Goal: Task Accomplishment & Management: Manage account settings

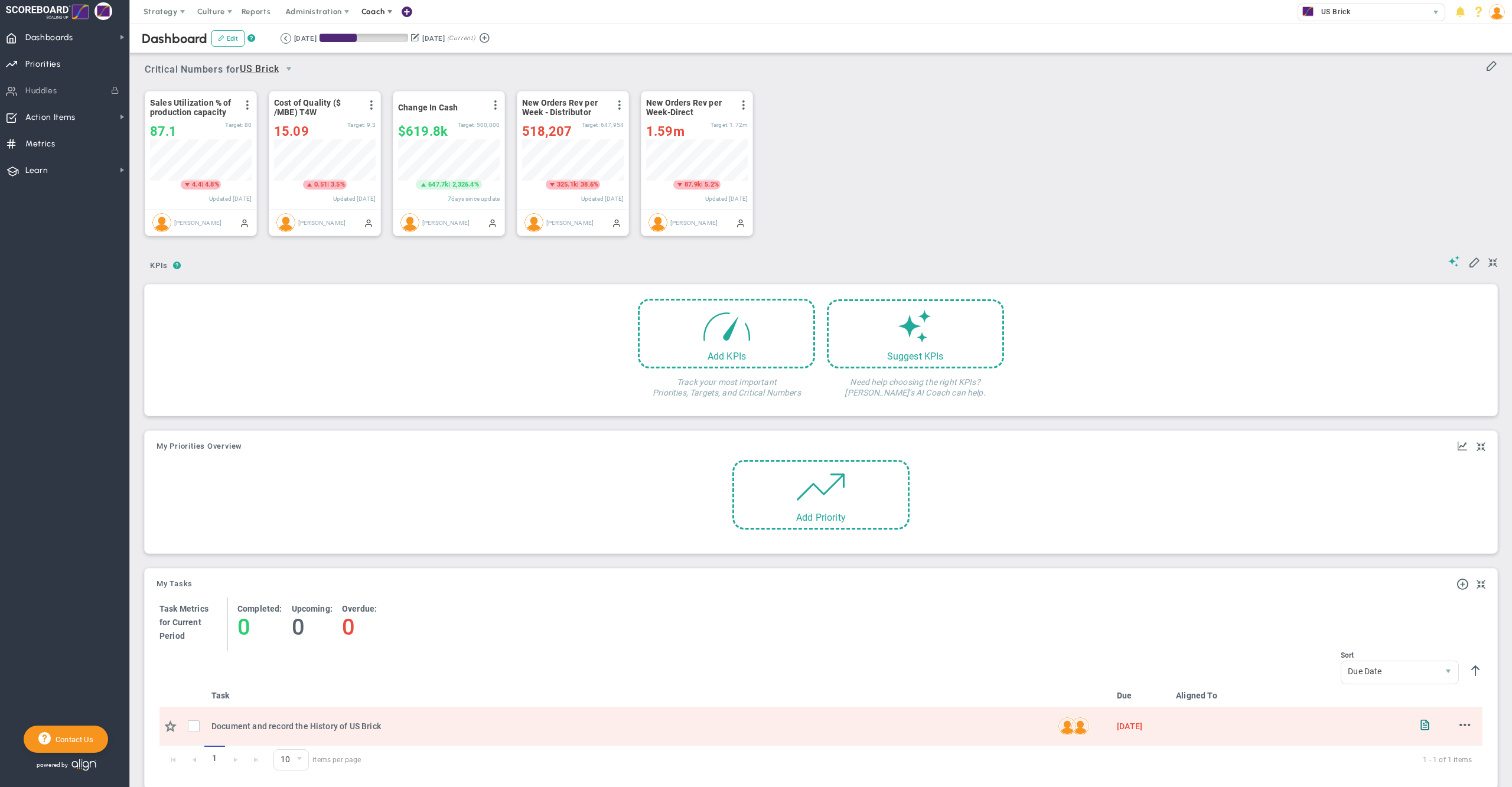
click at [382, 12] on span "Coach" at bounding box center [373, 11] width 24 height 9
click at [384, 43] on span "Schedule Meeting" at bounding box center [395, 36] width 84 height 24
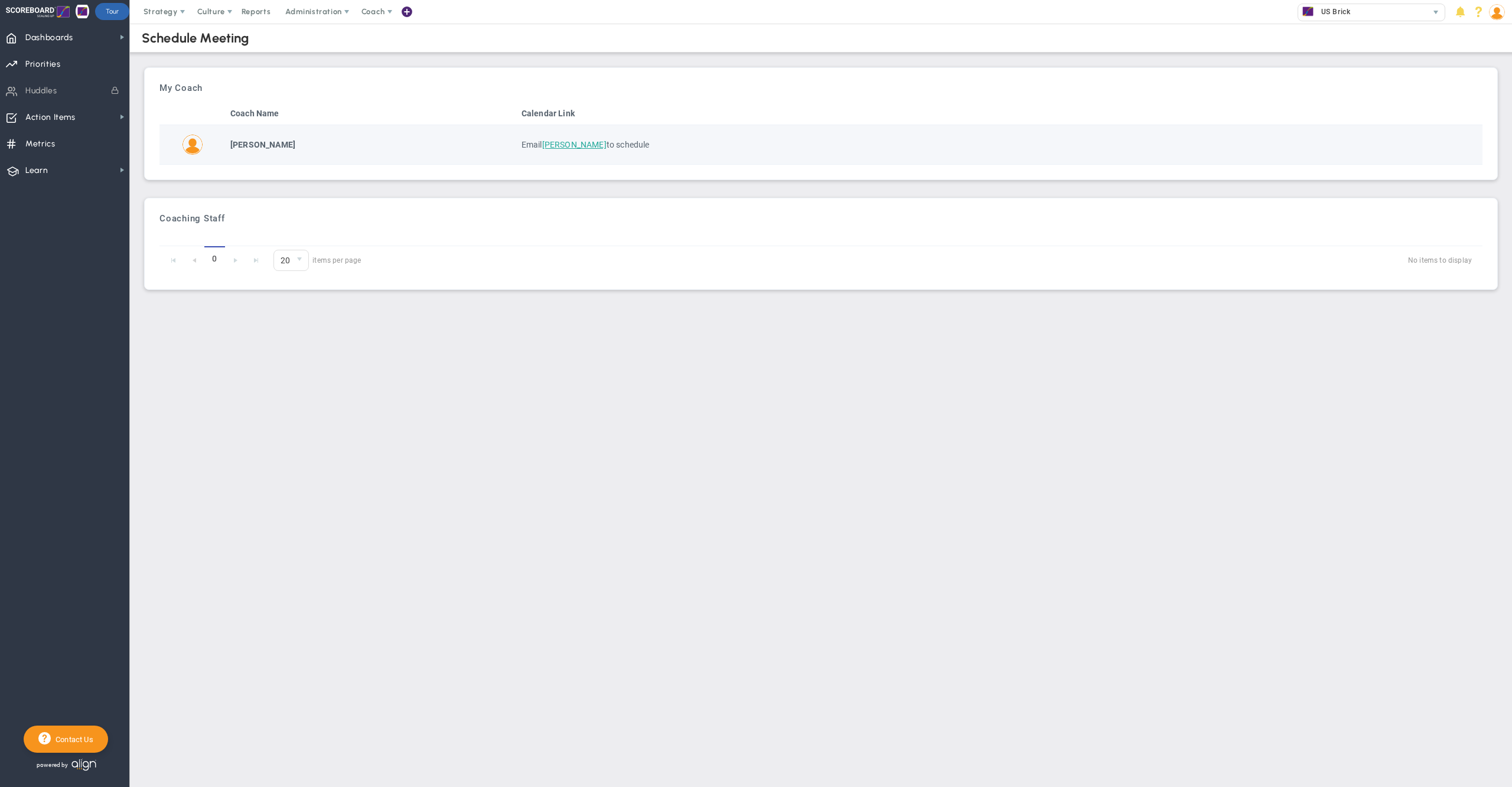
click at [574, 145] on span "Robert Bishop" at bounding box center [575, 145] width 65 height 9
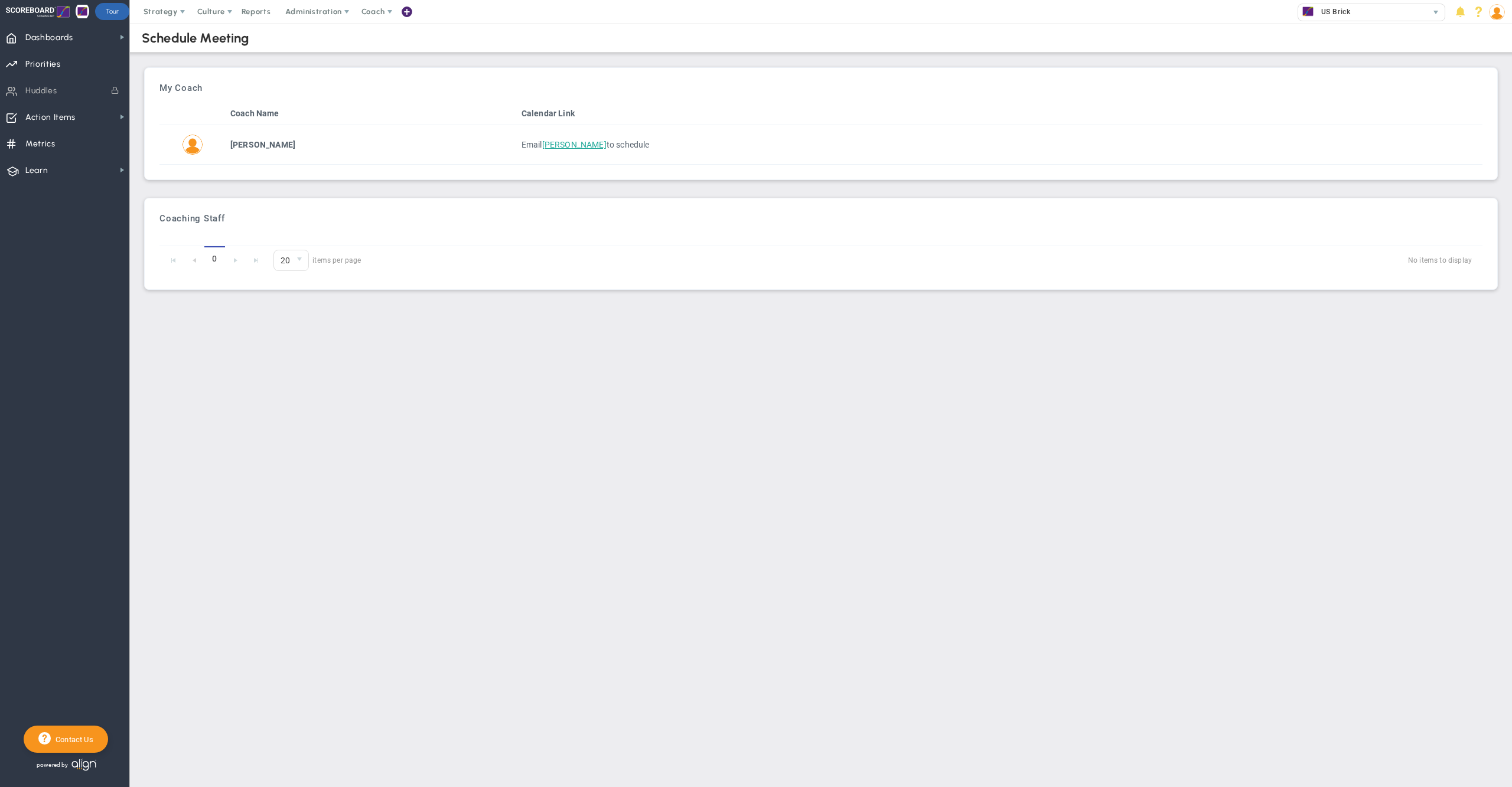
click at [596, 357] on main "Schedule Meeting My Company Coach Name Calendar Link Active My Coach" at bounding box center [821, 405] width 1382 height 763
click at [312, 11] on span "Administration" at bounding box center [313, 11] width 56 height 9
click at [635, 98] on div "My Coach Coach Name Calendar Link Robert Bishop Email Robert Bishop to schedule" at bounding box center [821, 124] width 1341 height 100
click at [596, 88] on div "My Coach" at bounding box center [821, 88] width 1323 height 11
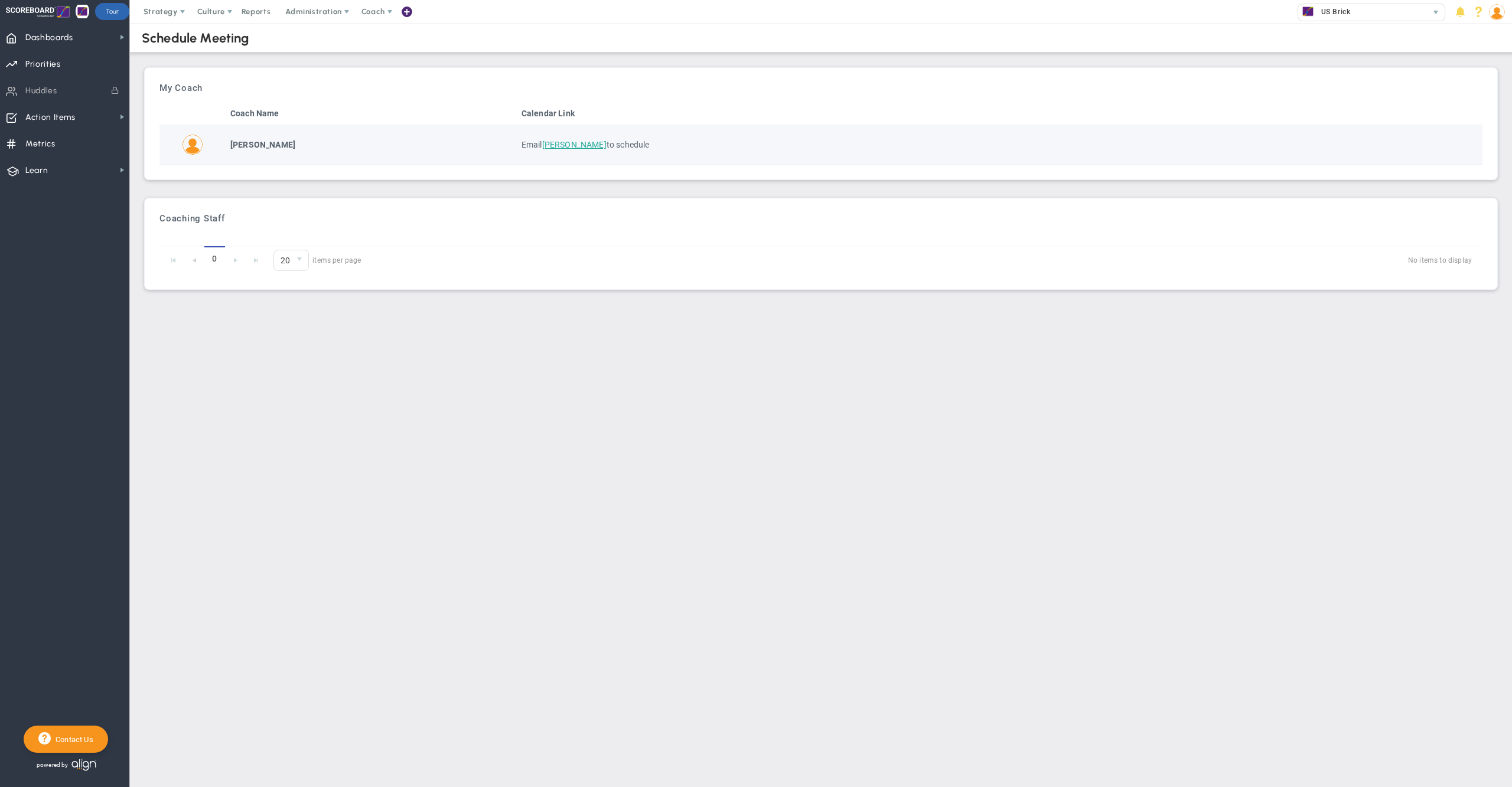
click at [638, 145] on span "to schedule" at bounding box center [629, 145] width 43 height 9
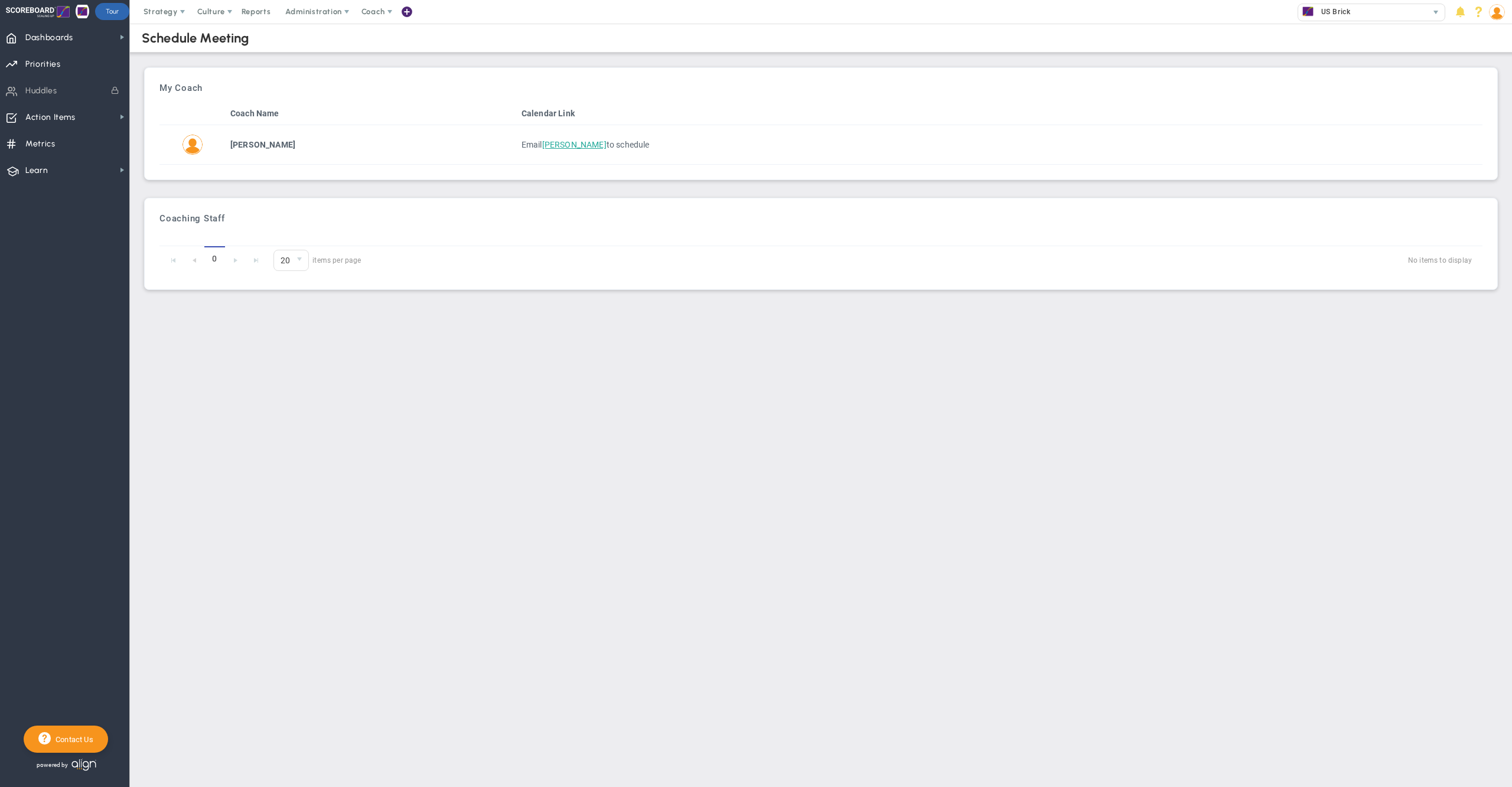
click at [457, 77] on div "My Coach Coach Name Calendar Link Robert Bishop Email Robert Bishop to schedule" at bounding box center [821, 124] width 1341 height 100
click at [380, 16] on span "Coach" at bounding box center [375, 12] width 43 height 24
click at [319, 13] on span "Administration" at bounding box center [313, 11] width 56 height 9
click at [319, 88] on span "Company Settings" at bounding box center [334, 83] width 113 height 24
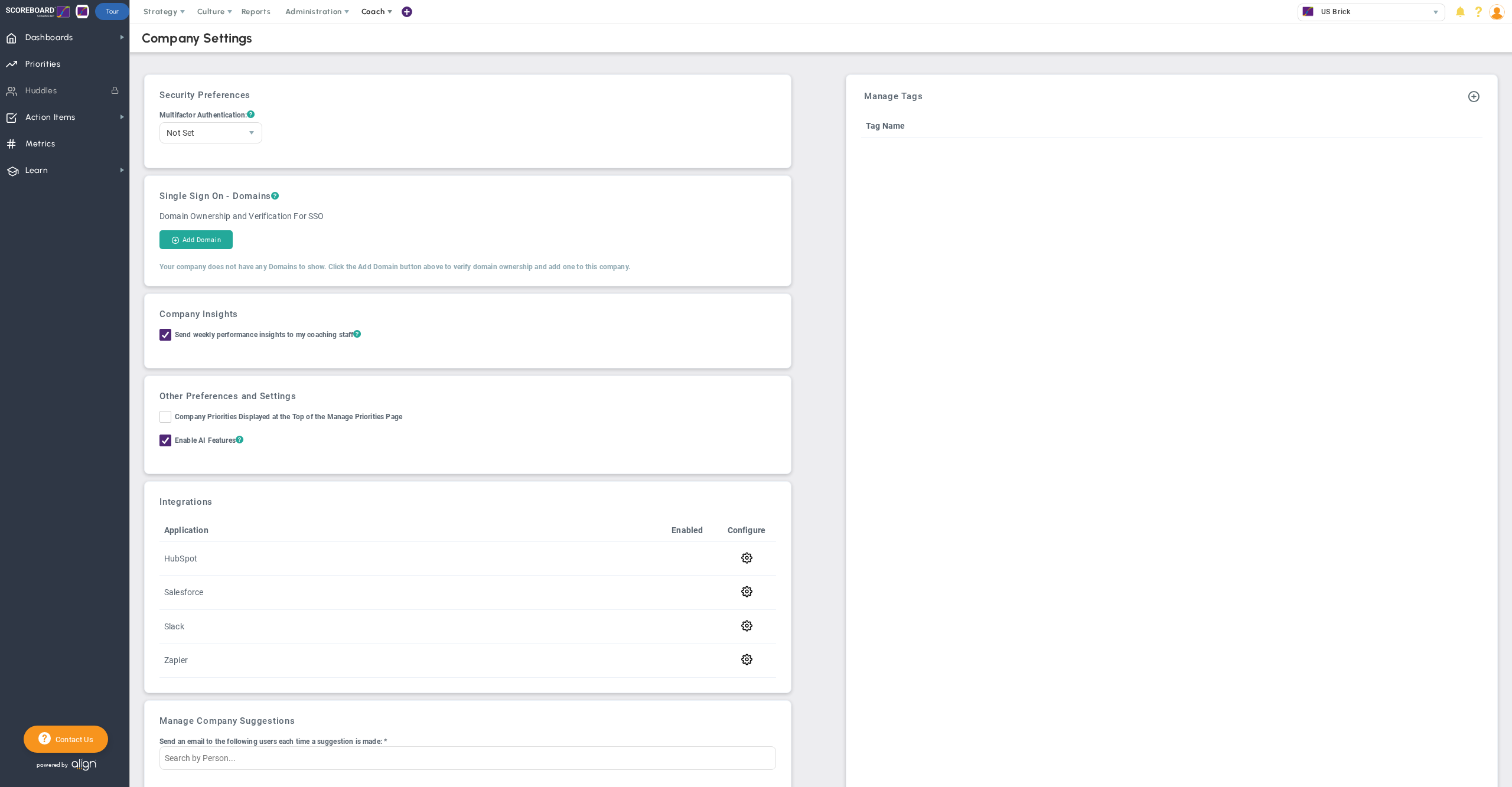
click at [370, 14] on span "Coach" at bounding box center [373, 11] width 24 height 9
click at [378, 34] on span "Schedule Meeting" at bounding box center [395, 36] width 84 height 24
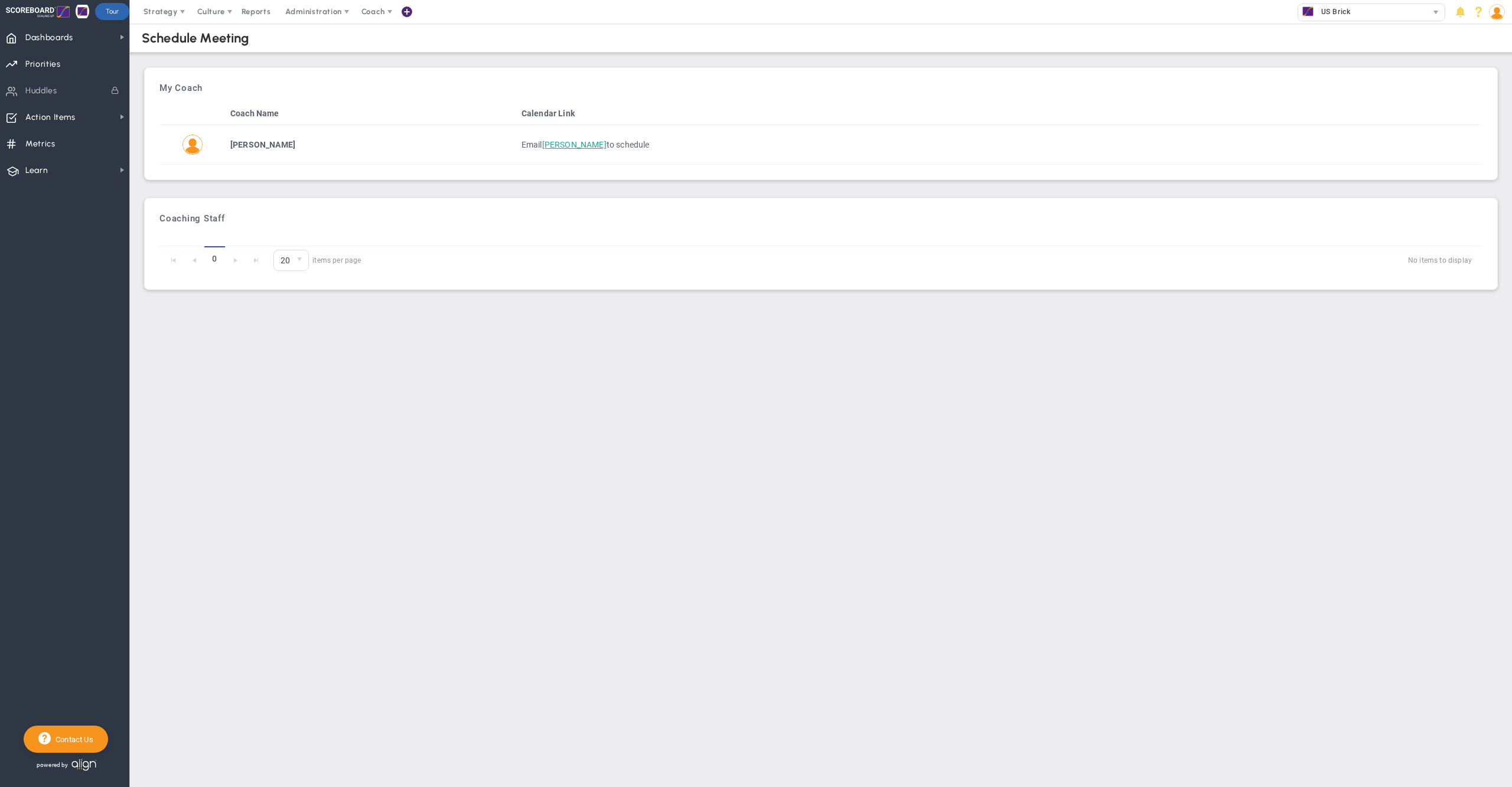
click at [547, 113] on th "Calendar Link" at bounding box center [999, 113] width 966 height 23
click at [802, 89] on div "My Coach" at bounding box center [821, 88] width 1323 height 11
click at [769, 418] on main "Schedule Meeting My Company Coach Name Calendar Link Active My Coach" at bounding box center [821, 405] width 1382 height 763
click at [751, 449] on main "Schedule Meeting My Company Coach Name Calendar Link Active My Coach" at bounding box center [821, 405] width 1382 height 763
click at [766, 511] on main "Schedule Meeting My Company Coach Name Calendar Link Active My Coach" at bounding box center [821, 405] width 1382 height 763
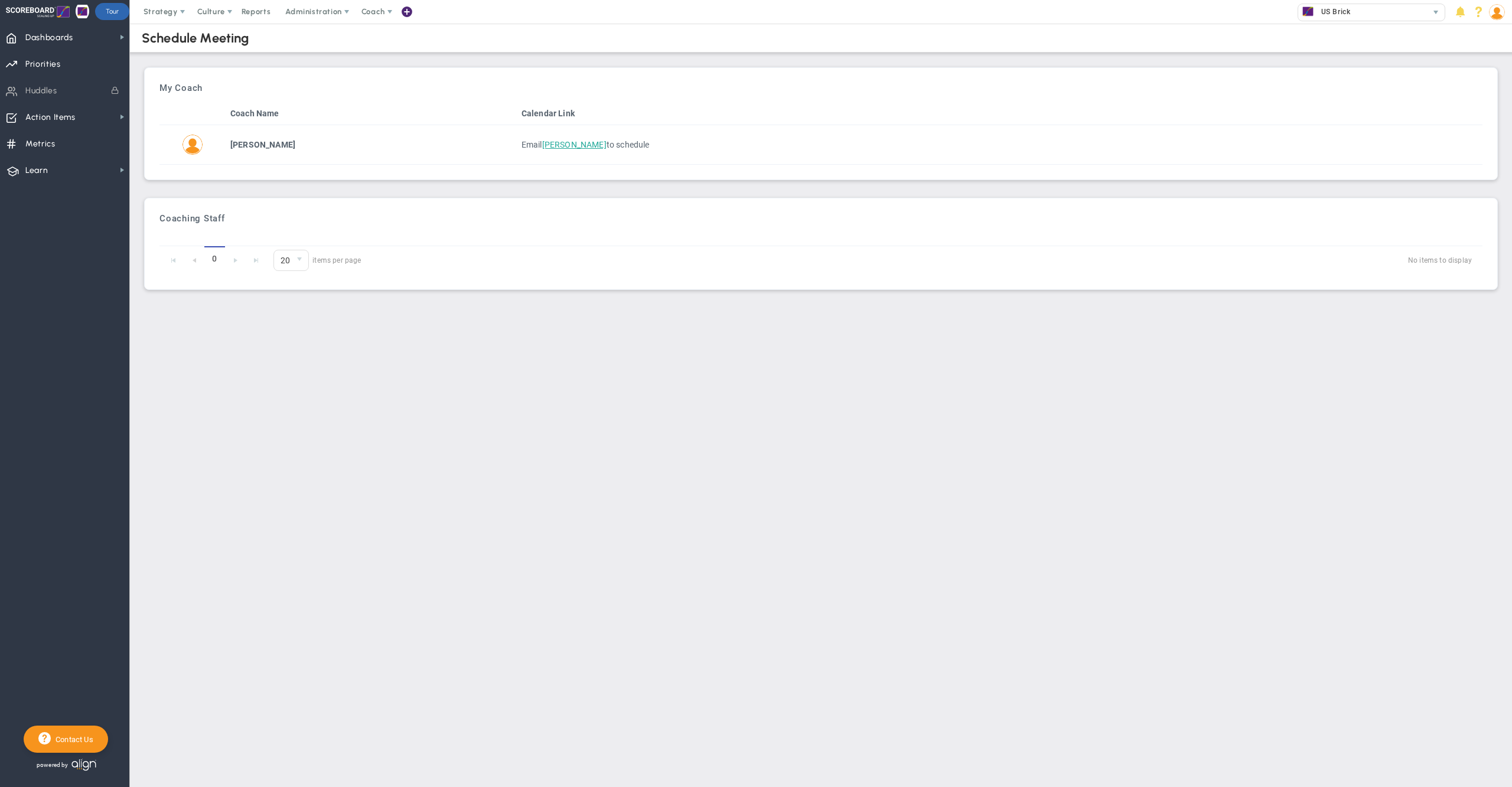
click at [691, 78] on div "My Coach Coach Name Calendar Link Robert Bishop Email Robert Bishop to schedule" at bounding box center [821, 124] width 1341 height 100
click at [1492, 14] on img at bounding box center [1497, 12] width 16 height 16
click at [1475, 126] on span "Sign Out" at bounding box center [1460, 130] width 95 height 24
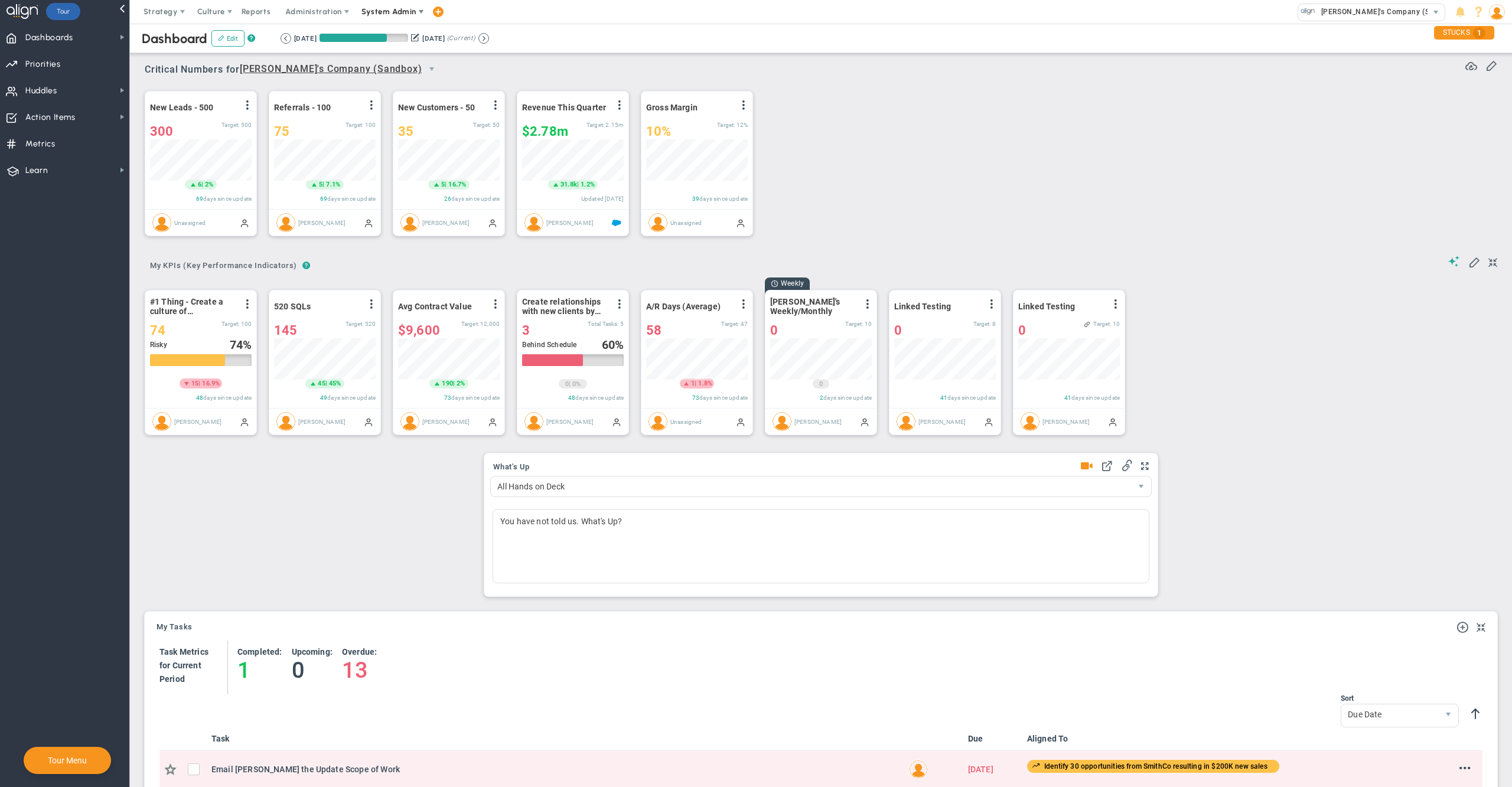
click at [402, 14] on span "System Admin" at bounding box center [388, 11] width 55 height 9
click at [398, 68] on span "Companies Overview" at bounding box center [424, 59] width 141 height 24
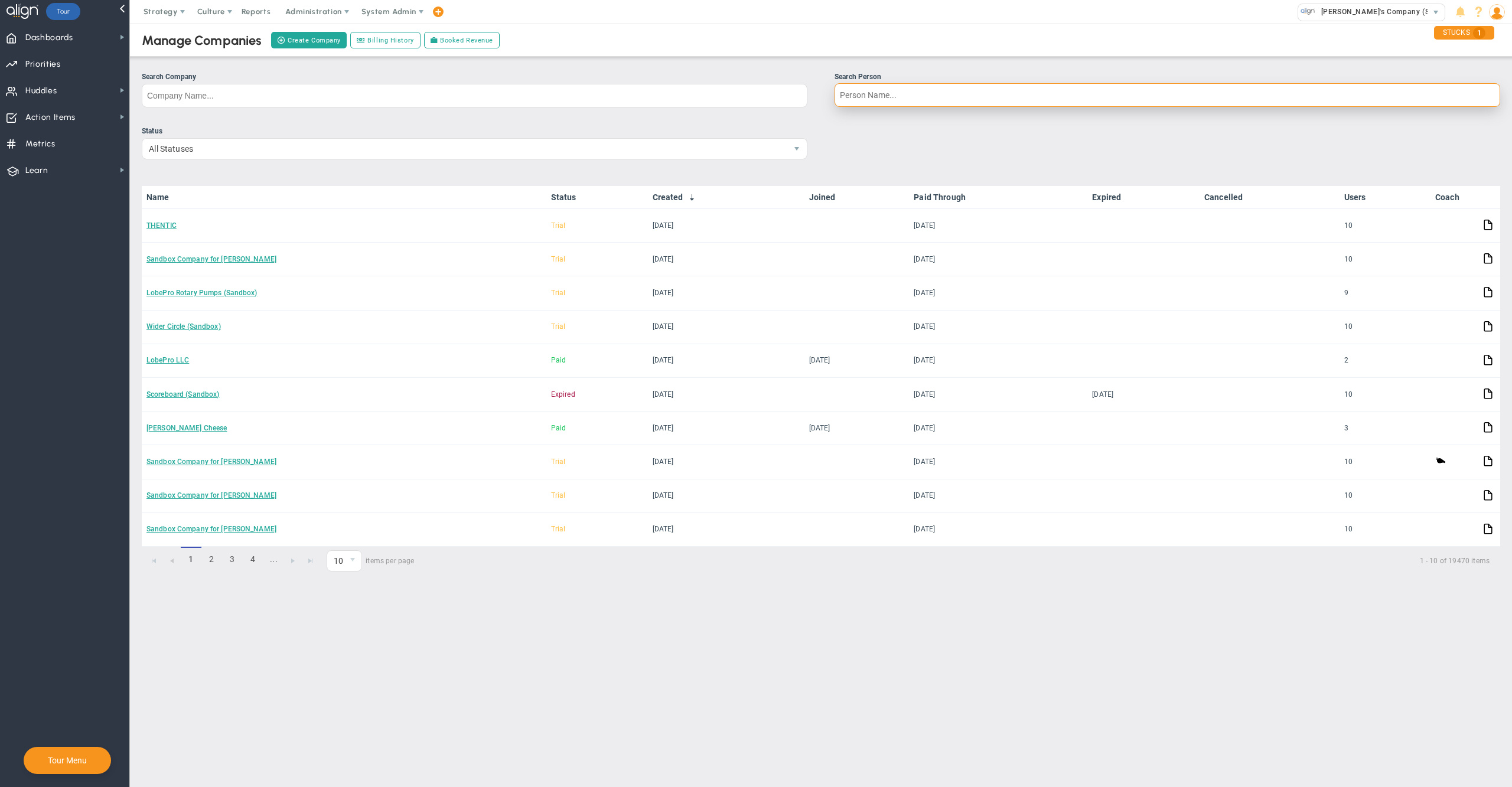
click at [894, 90] on input "Search Person" at bounding box center [1167, 95] width 665 height 24
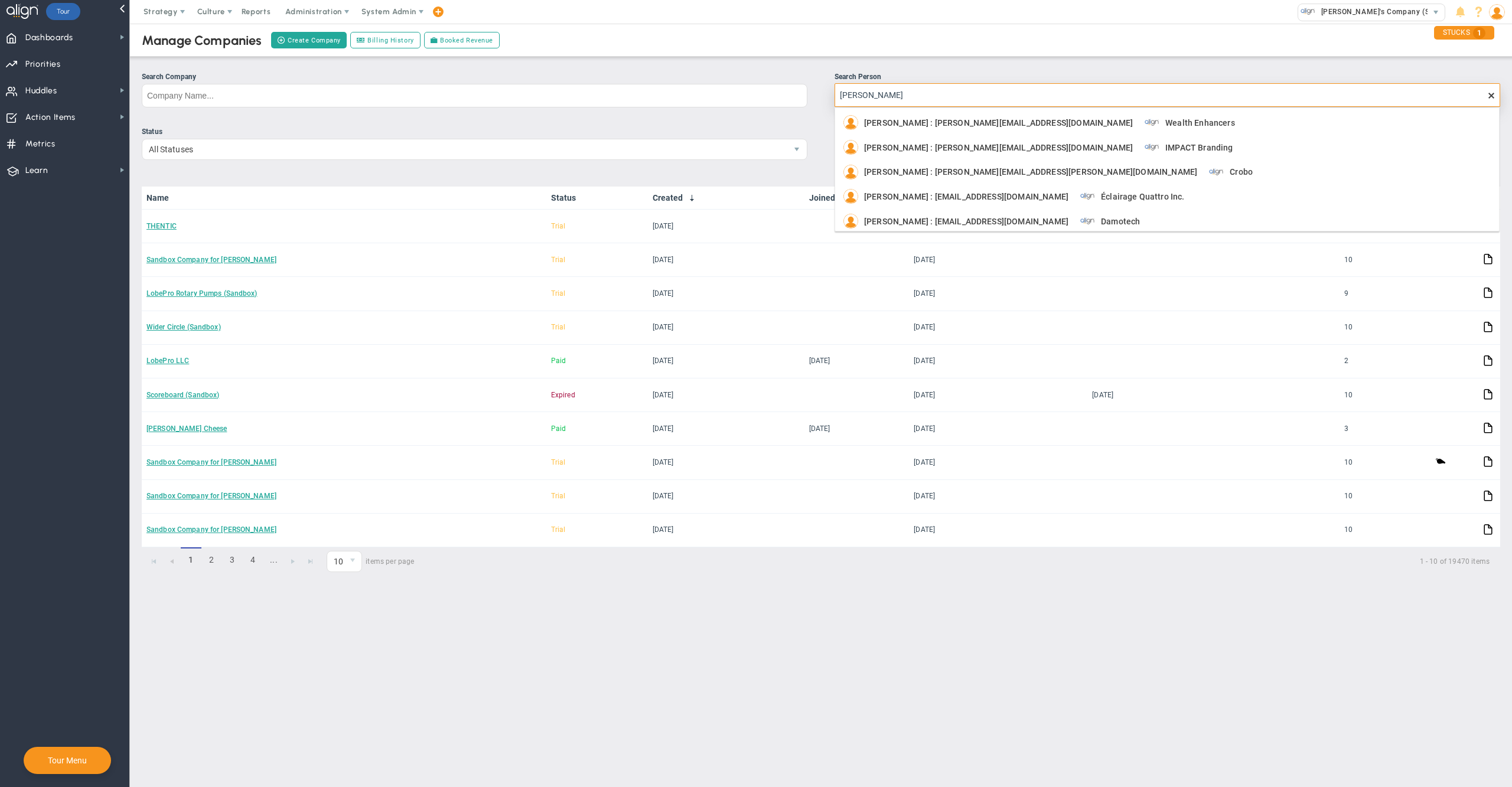
type input "robert bishop"
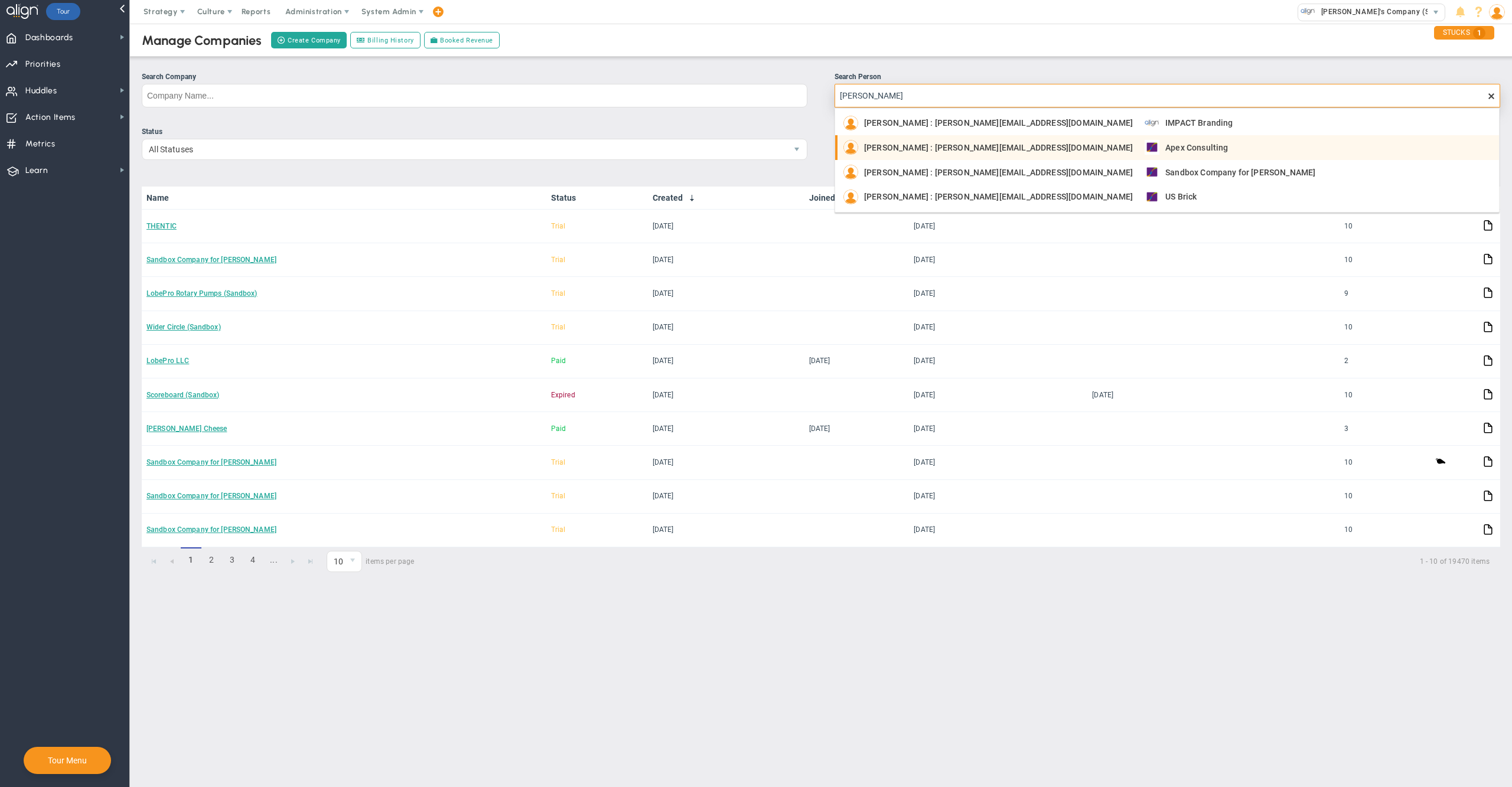
click at [943, 145] on span "Robert Bishop : bob@apex-consulting.biz" at bounding box center [999, 147] width 269 height 9
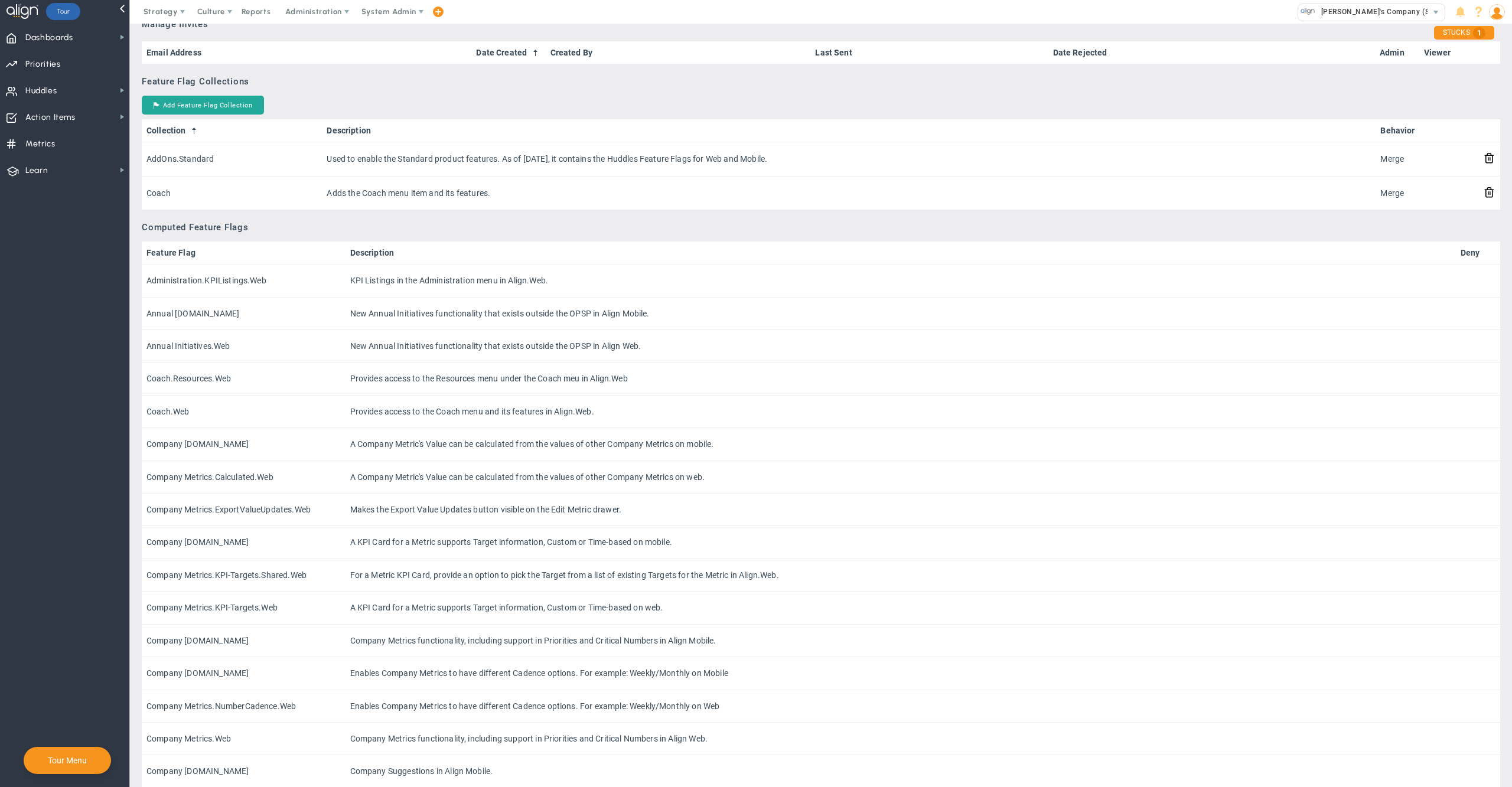
scroll to position [485, 0]
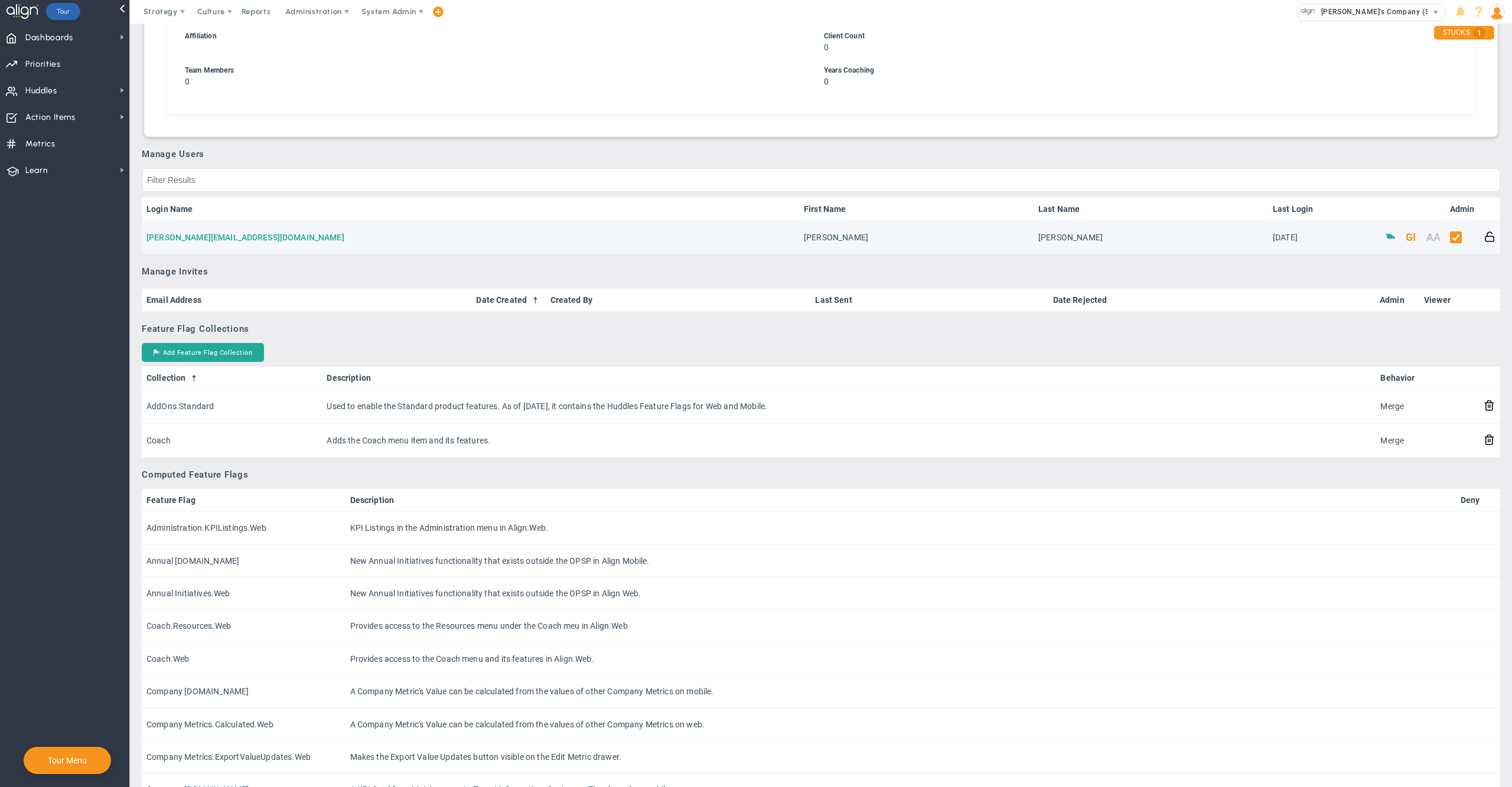
click at [205, 235] on link "bob@apex-consulting.biz" at bounding box center [246, 238] width 198 height 9
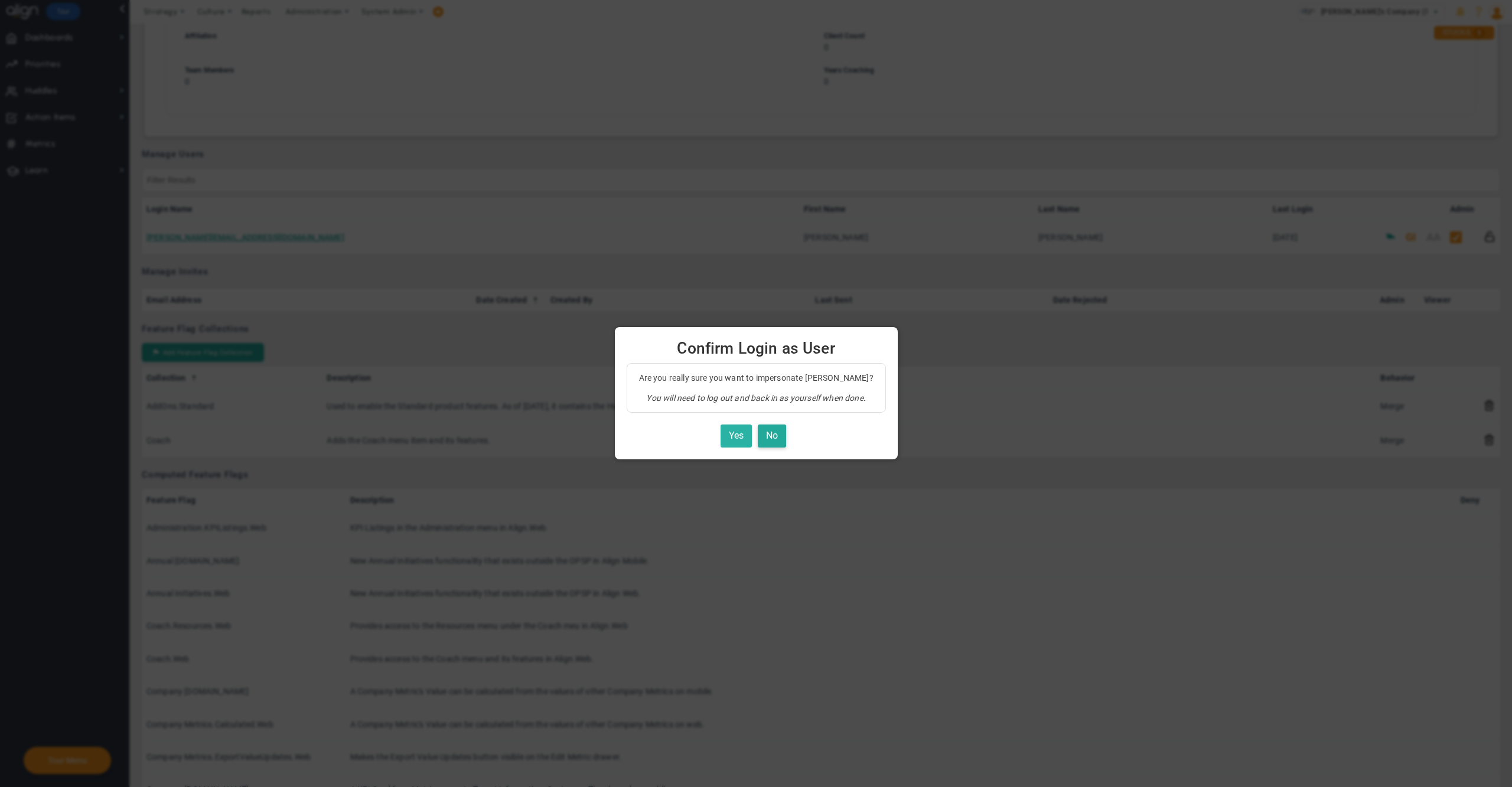
click at [721, 433] on button "Yes" at bounding box center [737, 436] width 32 height 23
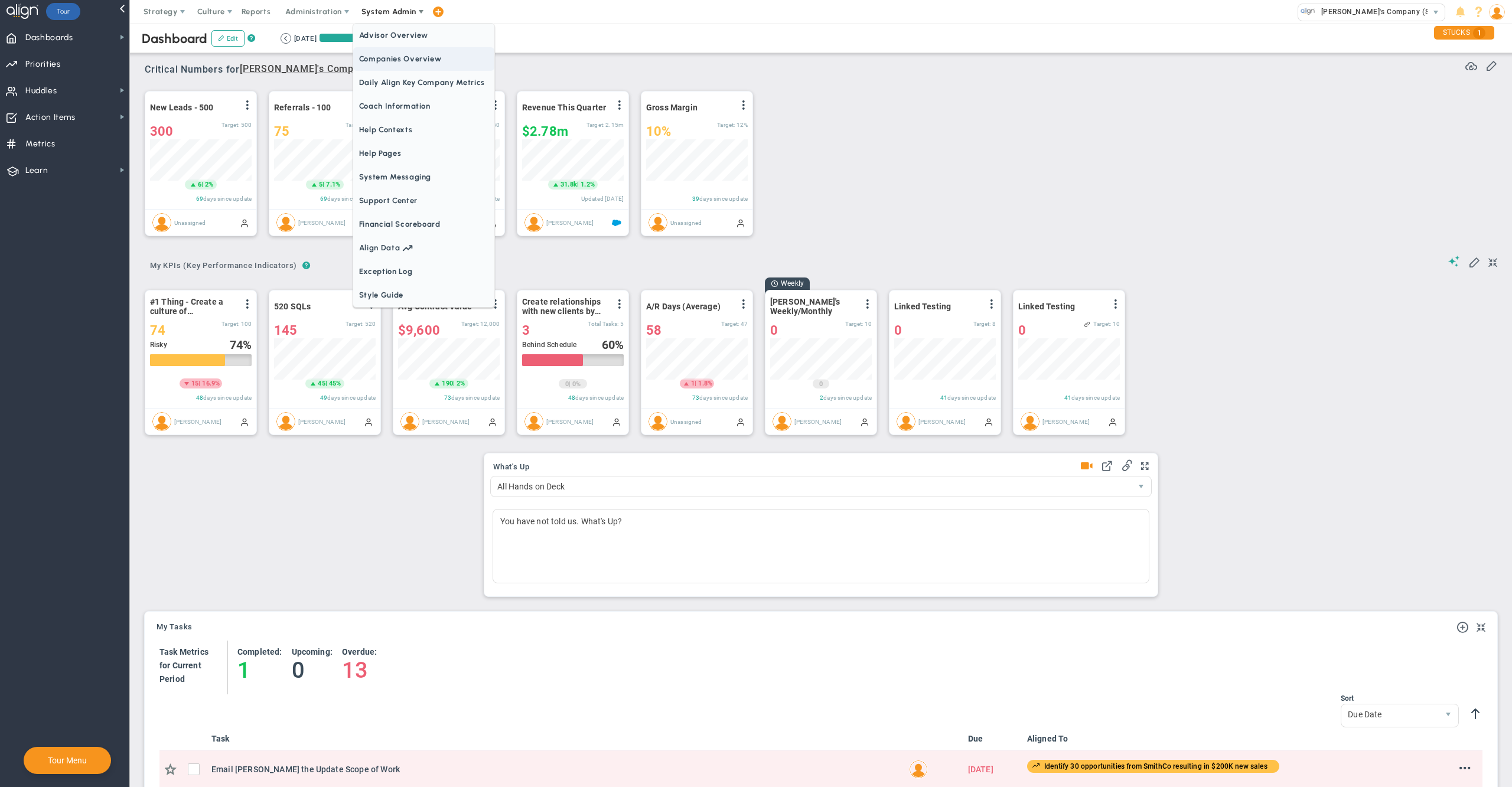
click at [394, 55] on span "Companies Overview" at bounding box center [424, 59] width 141 height 24
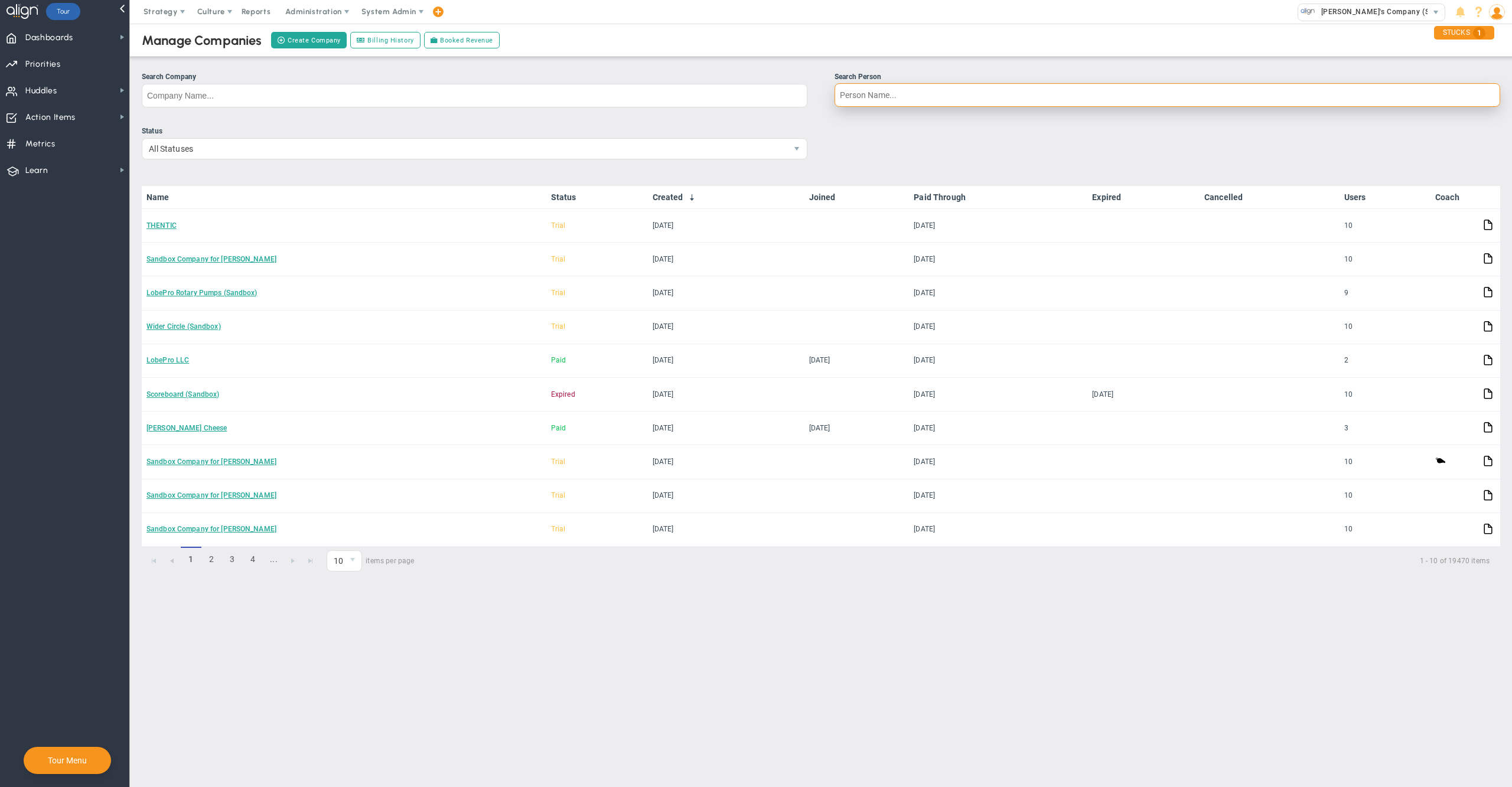
click at [962, 105] on input "Search Person" at bounding box center [1167, 95] width 665 height 24
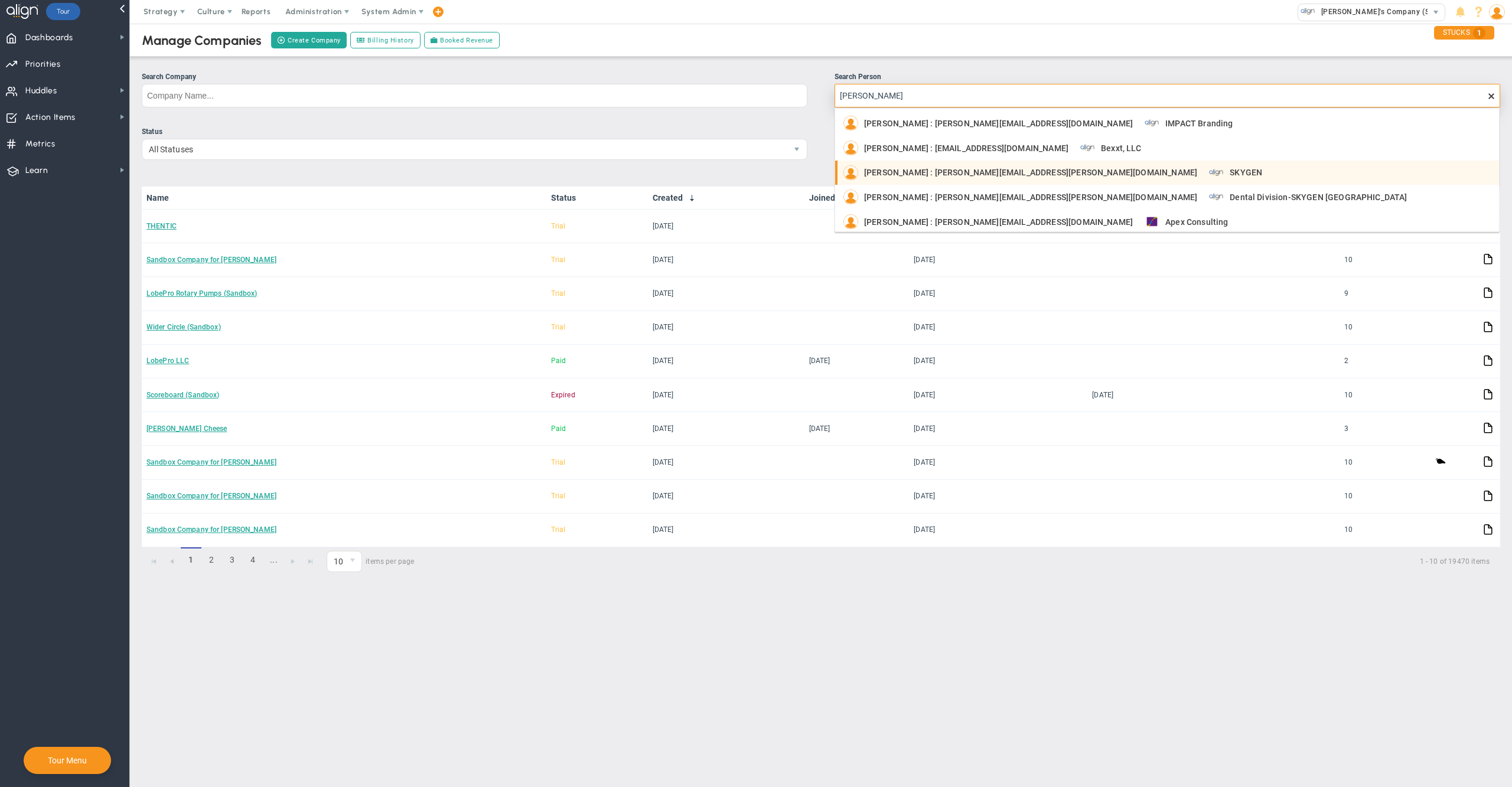
type input "robert bis"
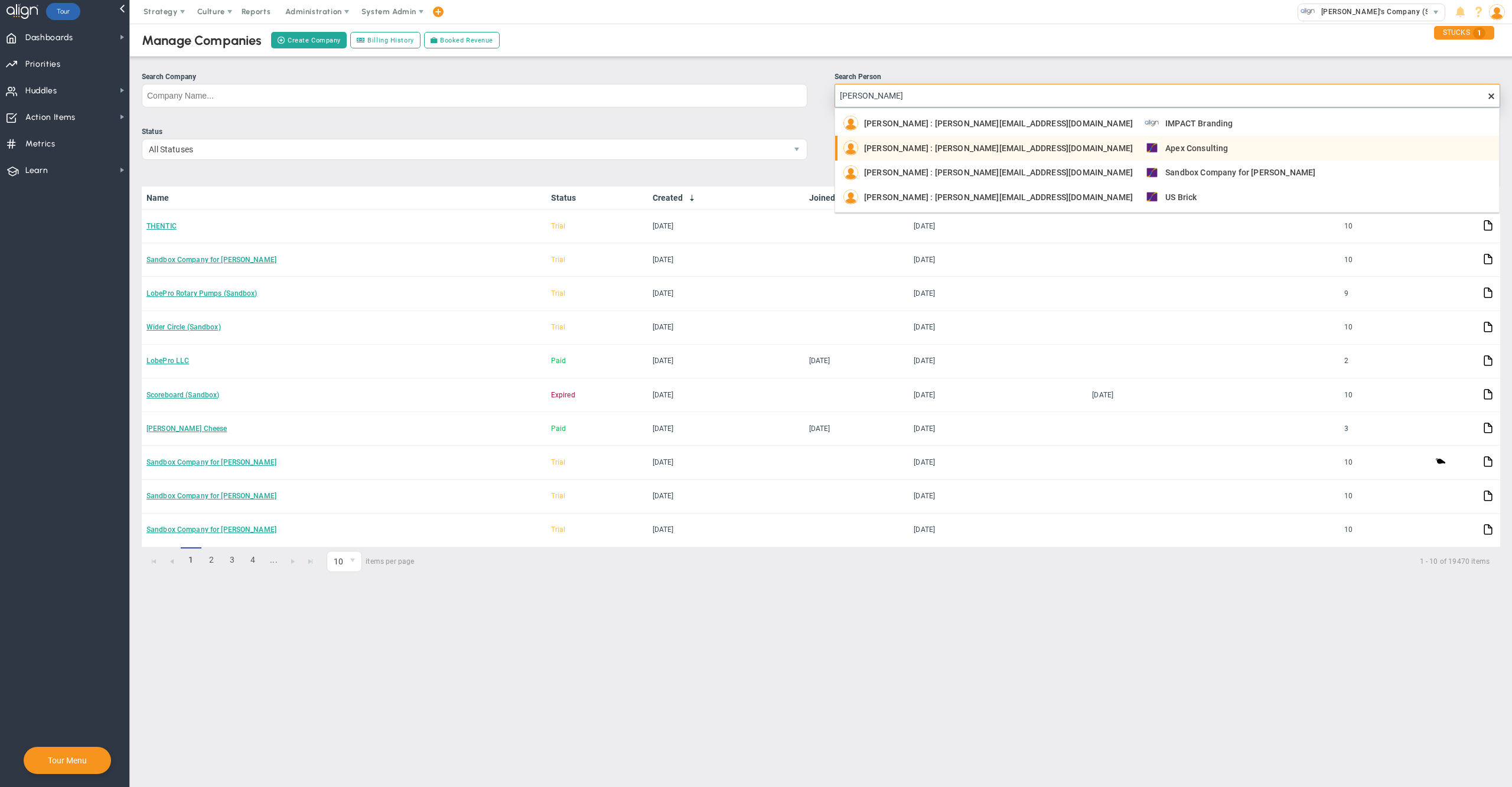
click at [946, 141] on div "Robert Bishop : bob@apex-consulting.biz" at bounding box center [988, 148] width 290 height 14
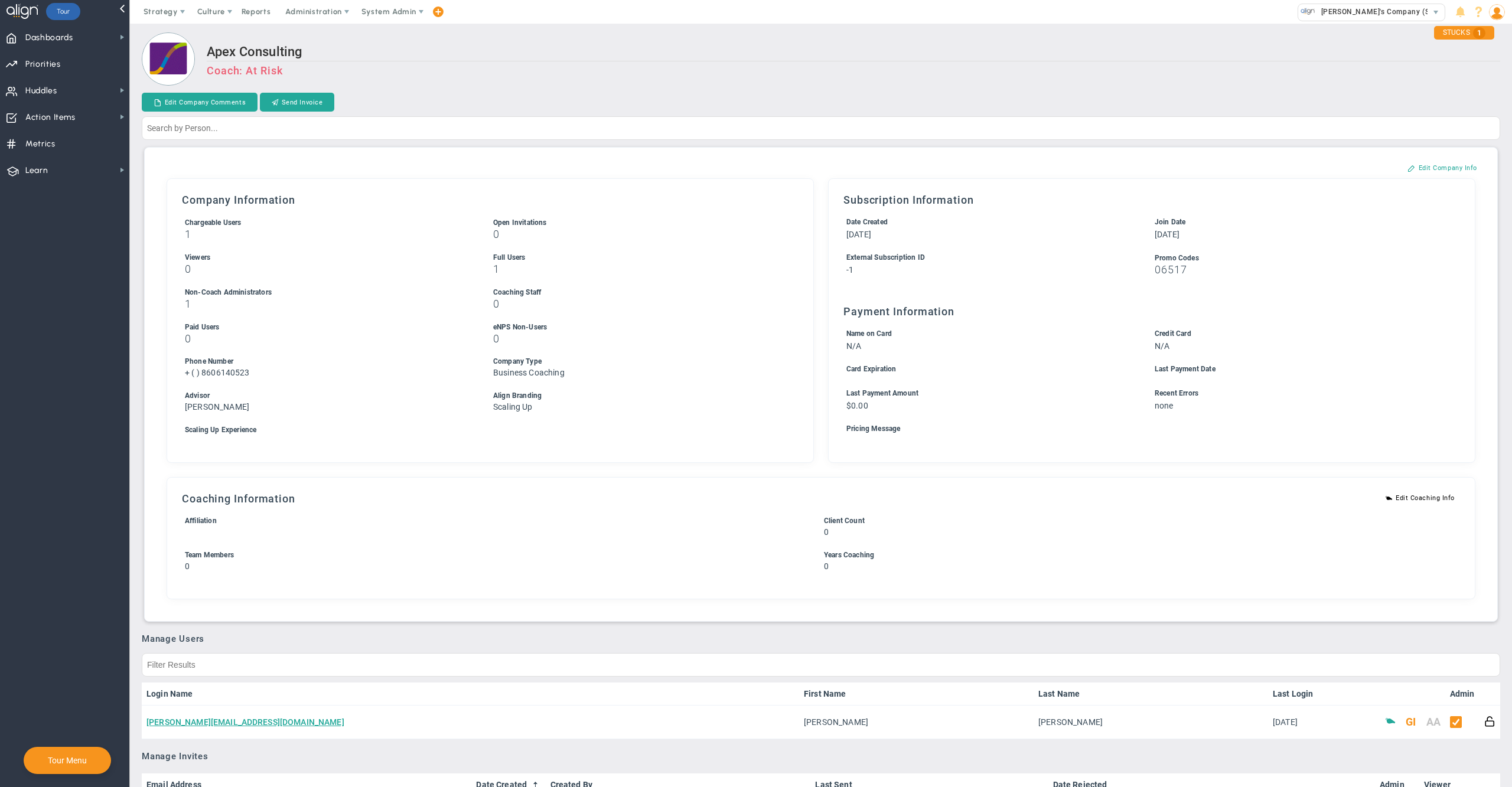
scroll to position [126, 0]
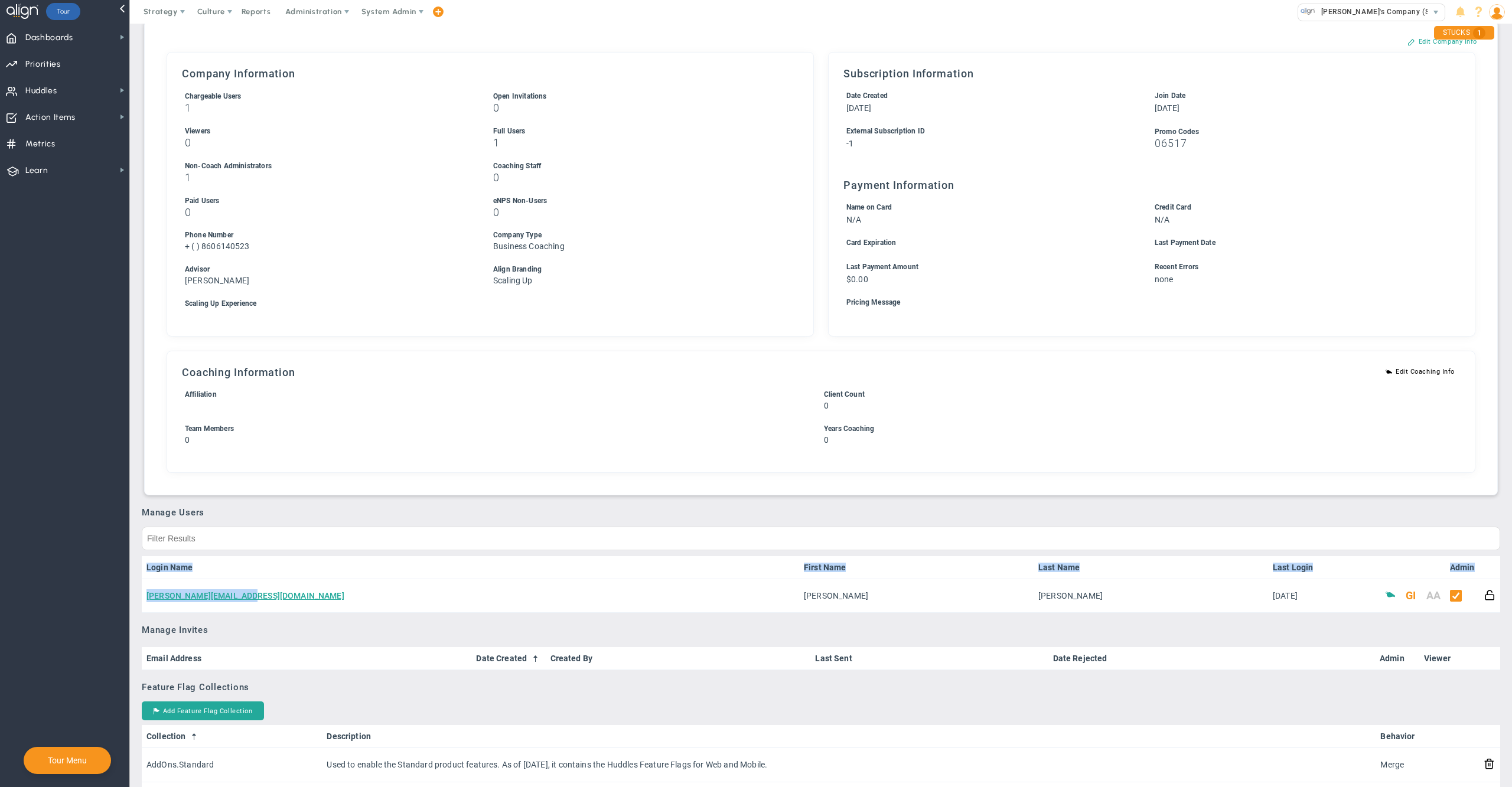
drag, startPoint x: 274, startPoint y: 595, endPoint x: 141, endPoint y: 593, distance: 133.0
click at [72, 598] on nav "Dashboards Dashboards My Dashboard Company Dashboard Annual Initiatives" at bounding box center [65, 405] width 130 height 763
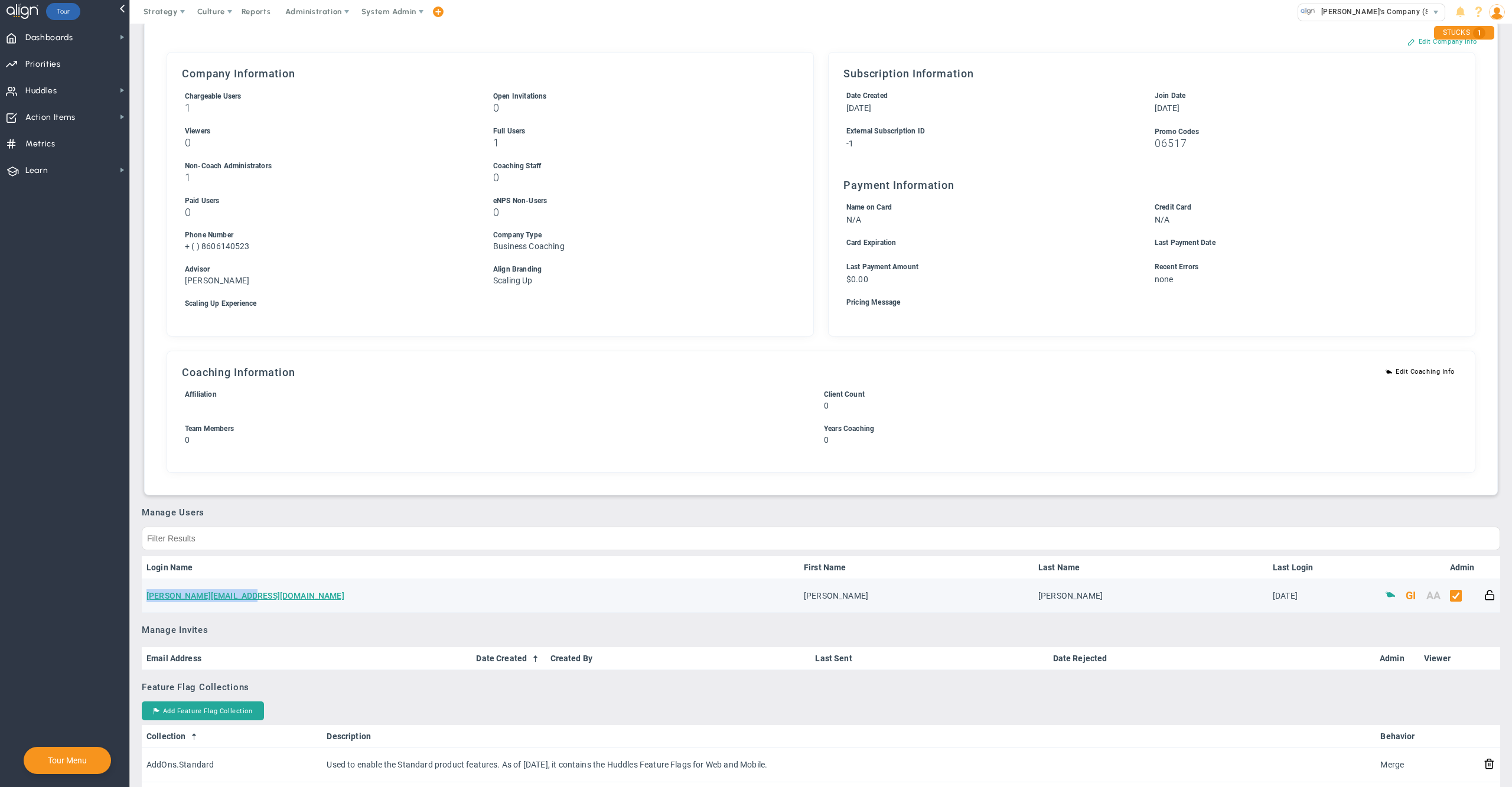
drag, startPoint x: 257, startPoint y: 592, endPoint x: 143, endPoint y: 590, distance: 114.0
click at [143, 590] on td "bob@apex-consulting.biz" at bounding box center [470, 596] width 658 height 34
copy link "bob@apex-consulting.biz"
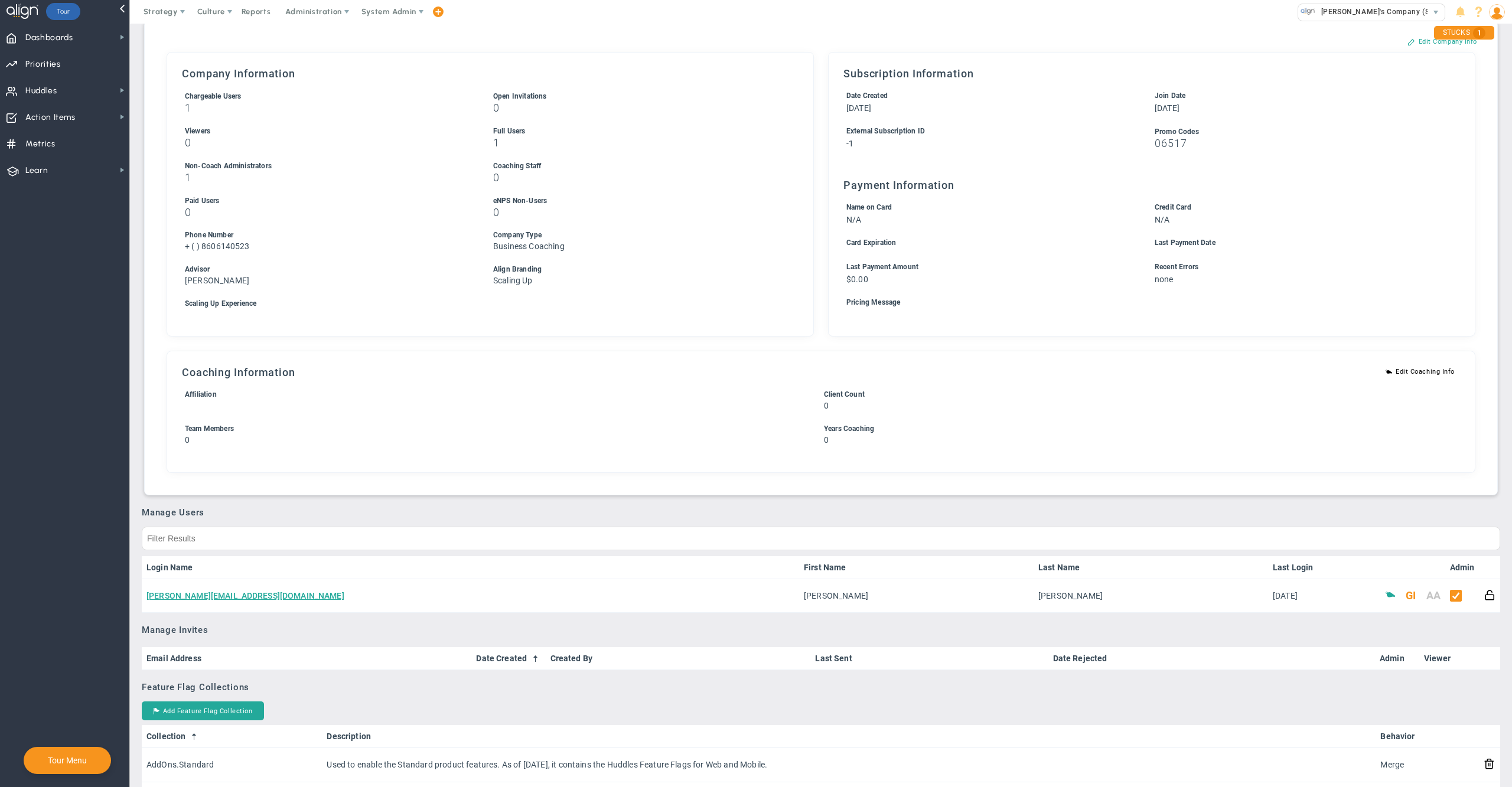
click at [24, 438] on nav "Dashboards Dashboards My Dashboard Company Dashboard Annual Initiatives" at bounding box center [65, 405] width 130 height 763
click at [396, 16] on span "System Admin" at bounding box center [390, 12] width 74 height 24
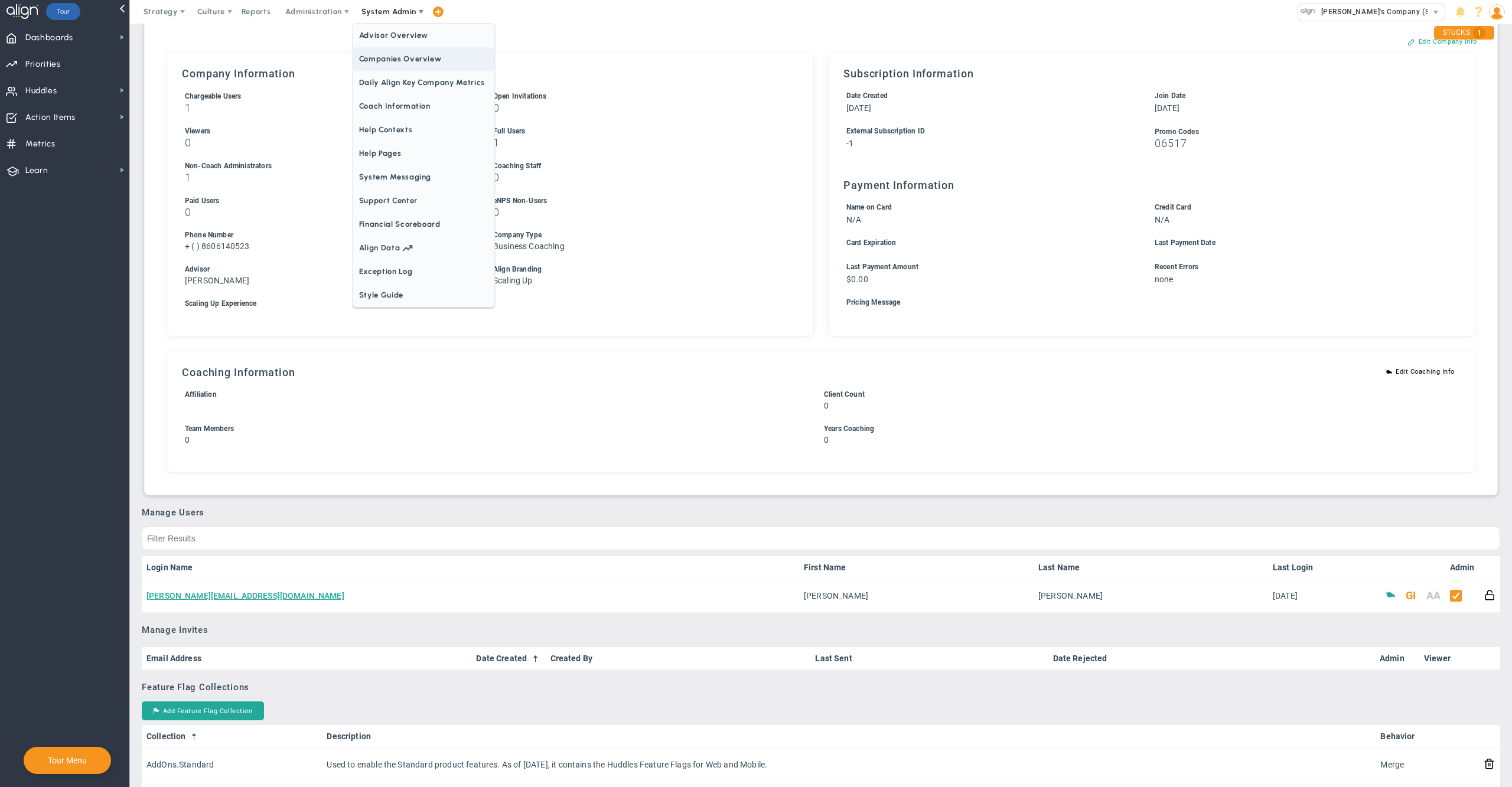
click at [397, 65] on span "Companies Overview" at bounding box center [424, 59] width 141 height 24
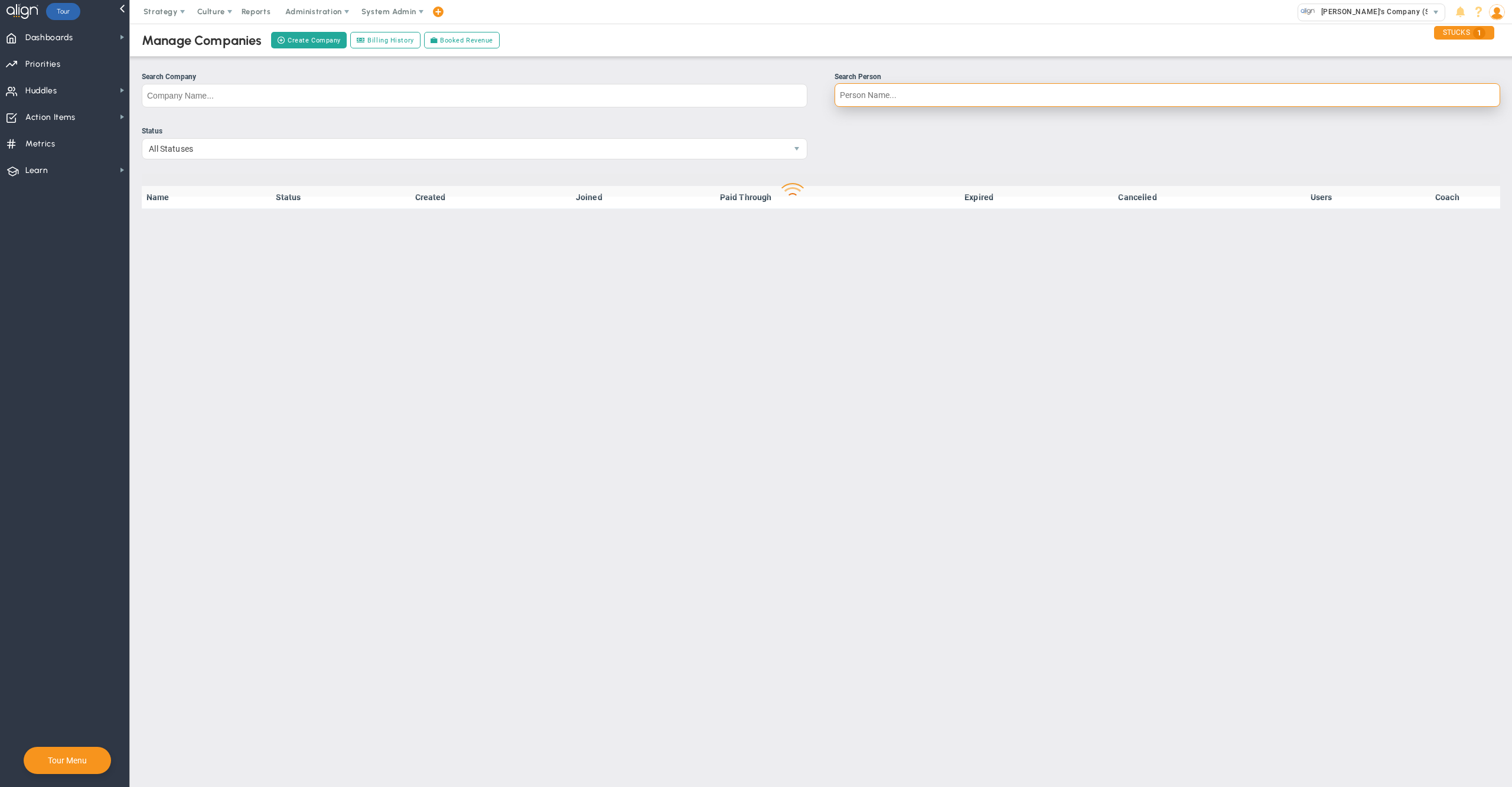
click at [935, 99] on input "Search Person" at bounding box center [1167, 95] width 665 height 24
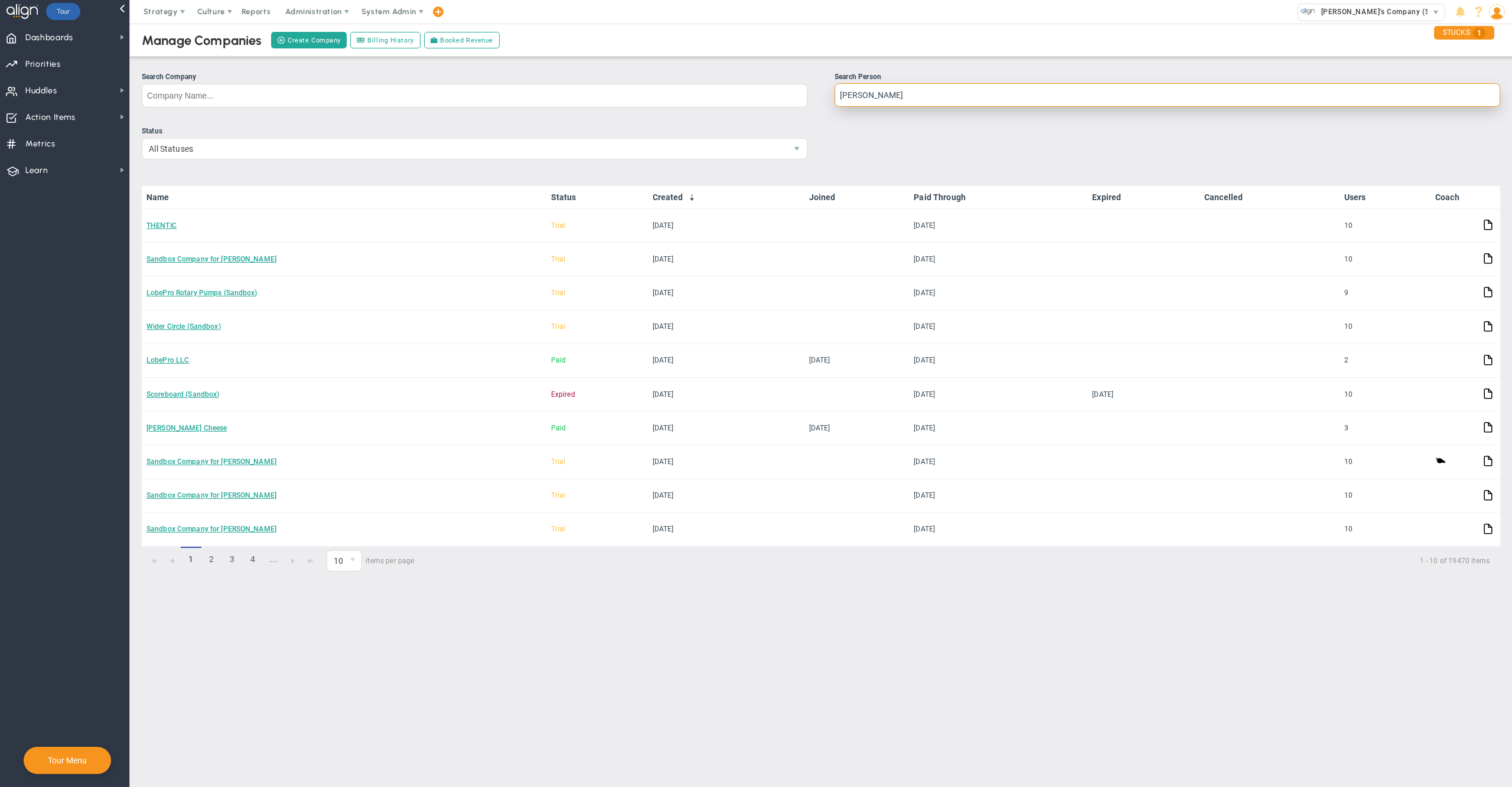
type input "dwight j"
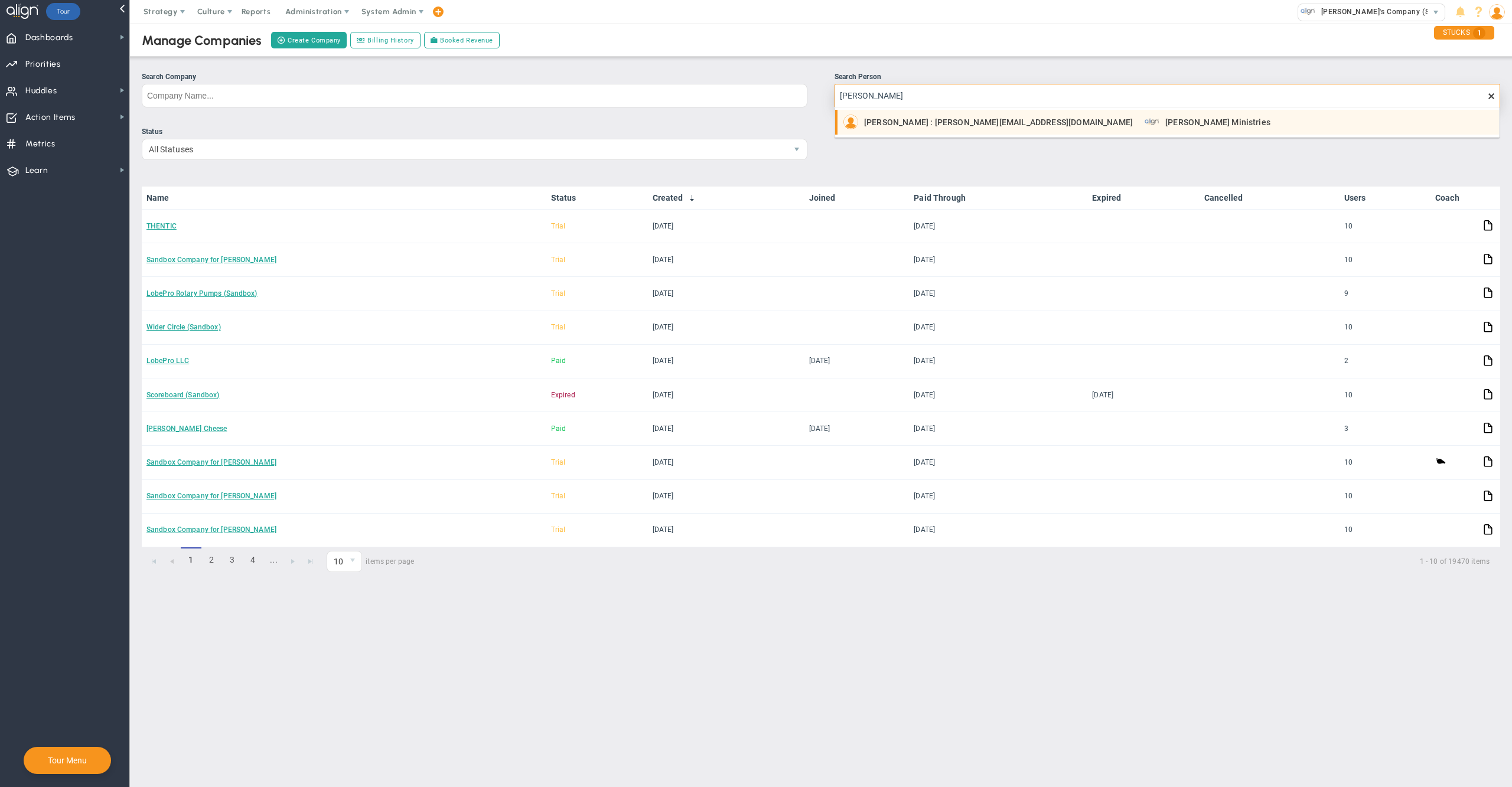
click at [936, 128] on div "Dwight Johnson : dwight@prestontaylorministries.org" at bounding box center [988, 122] width 290 height 14
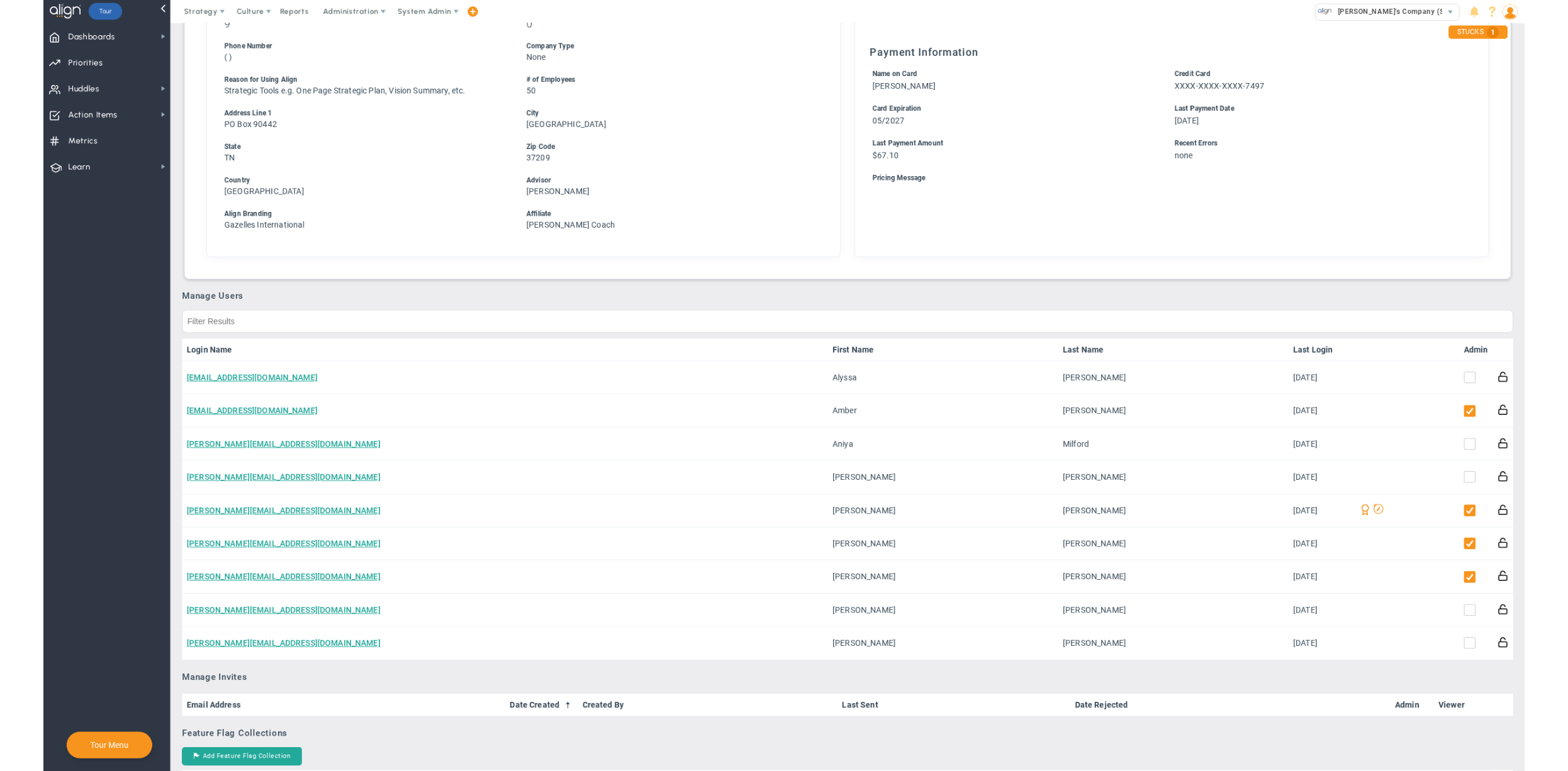
scroll to position [383, 0]
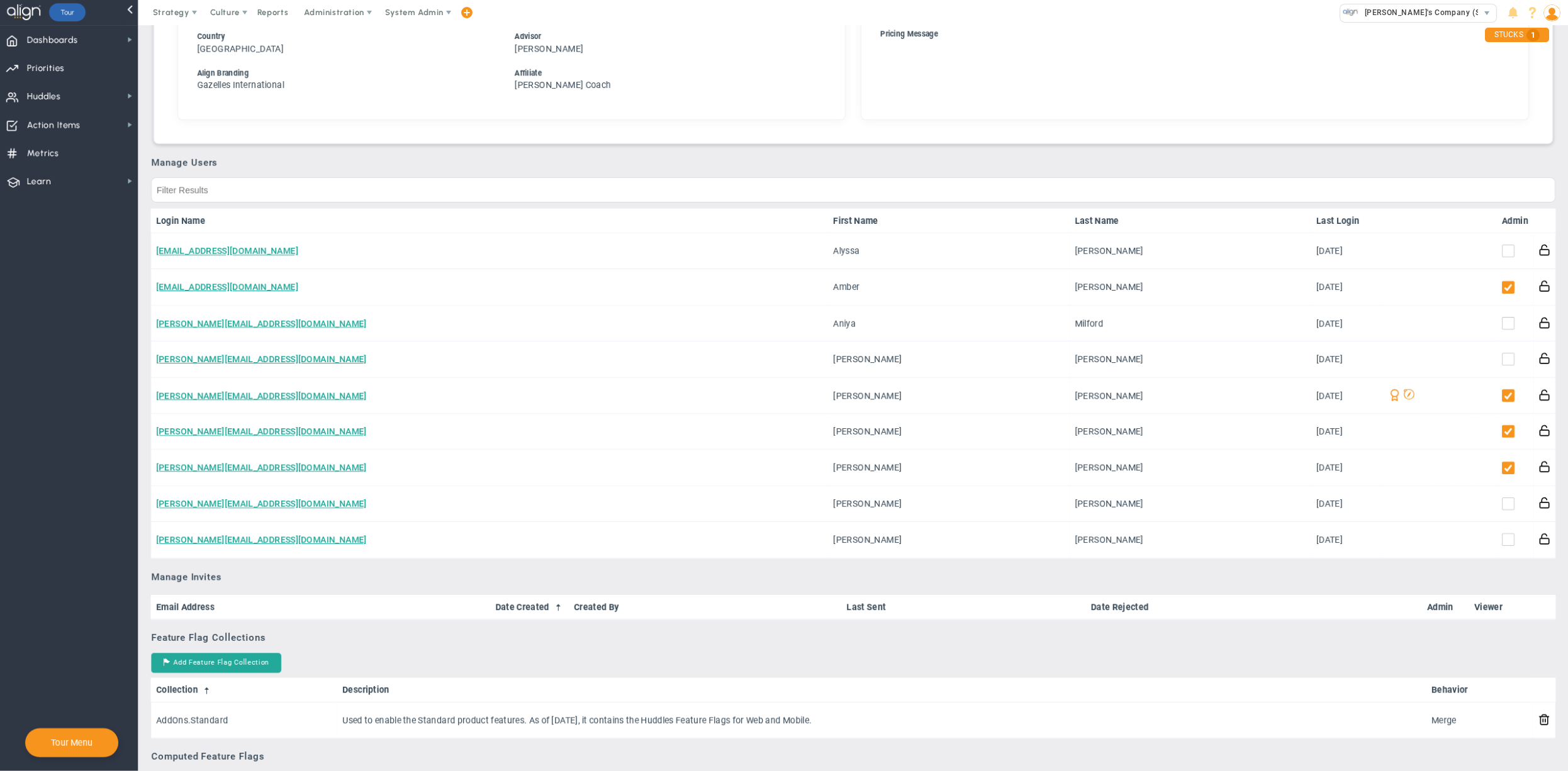
scroll to position [511, 0]
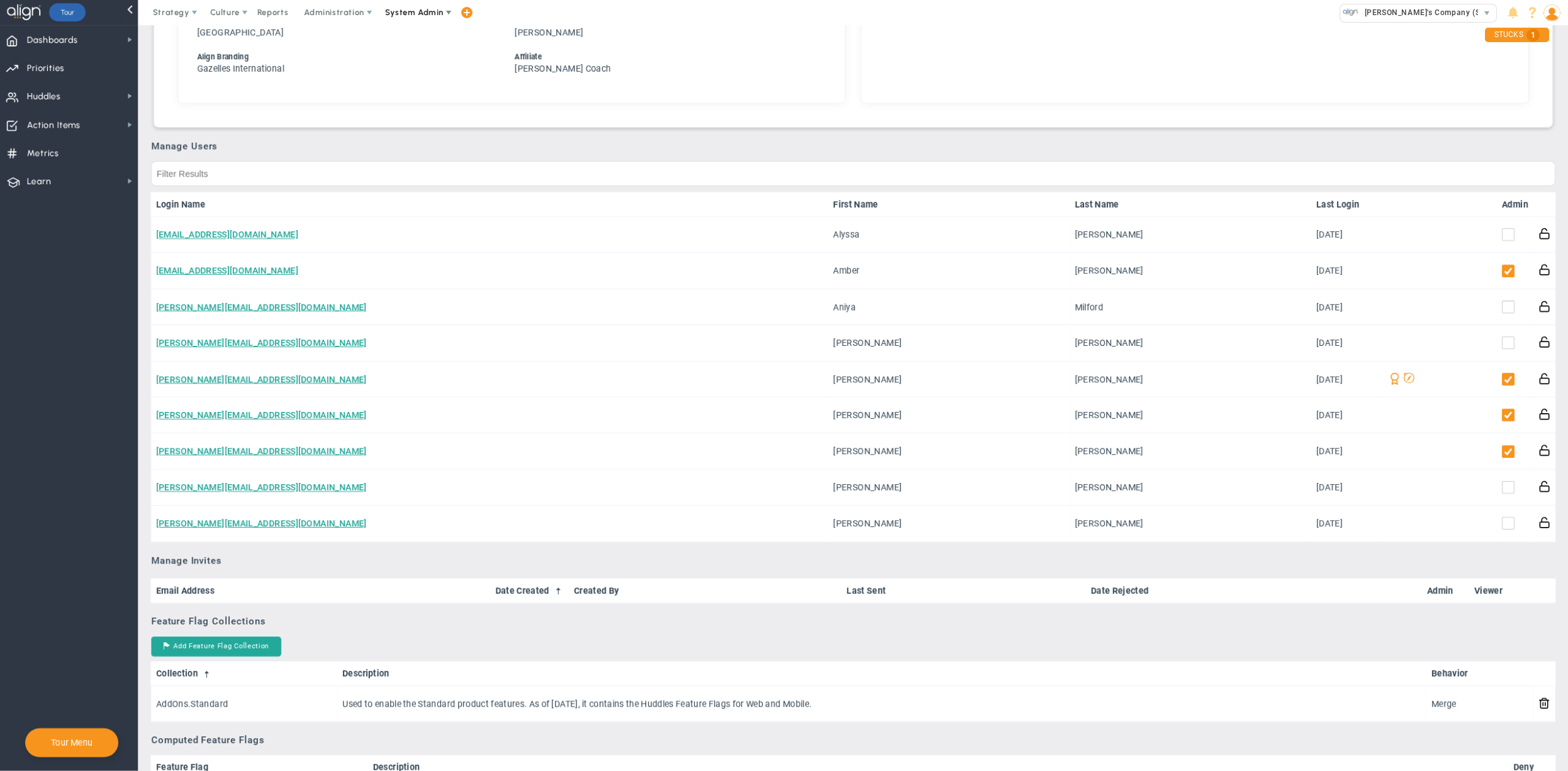
click at [414, 22] on span "System Admin" at bounding box center [415, 13] width 79 height 25
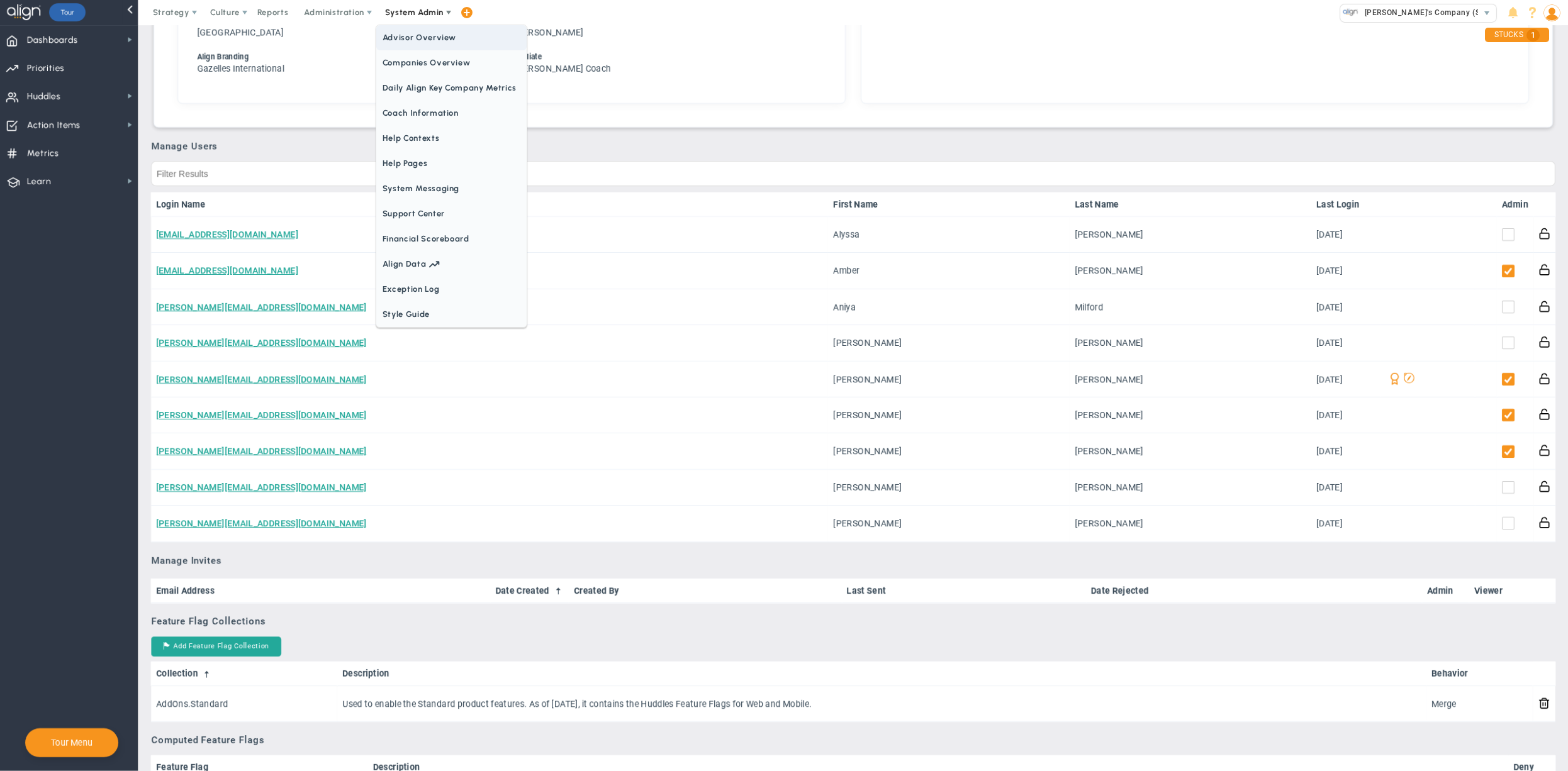
click at [419, 61] on span "Companies Overview" at bounding box center [452, 63] width 150 height 25
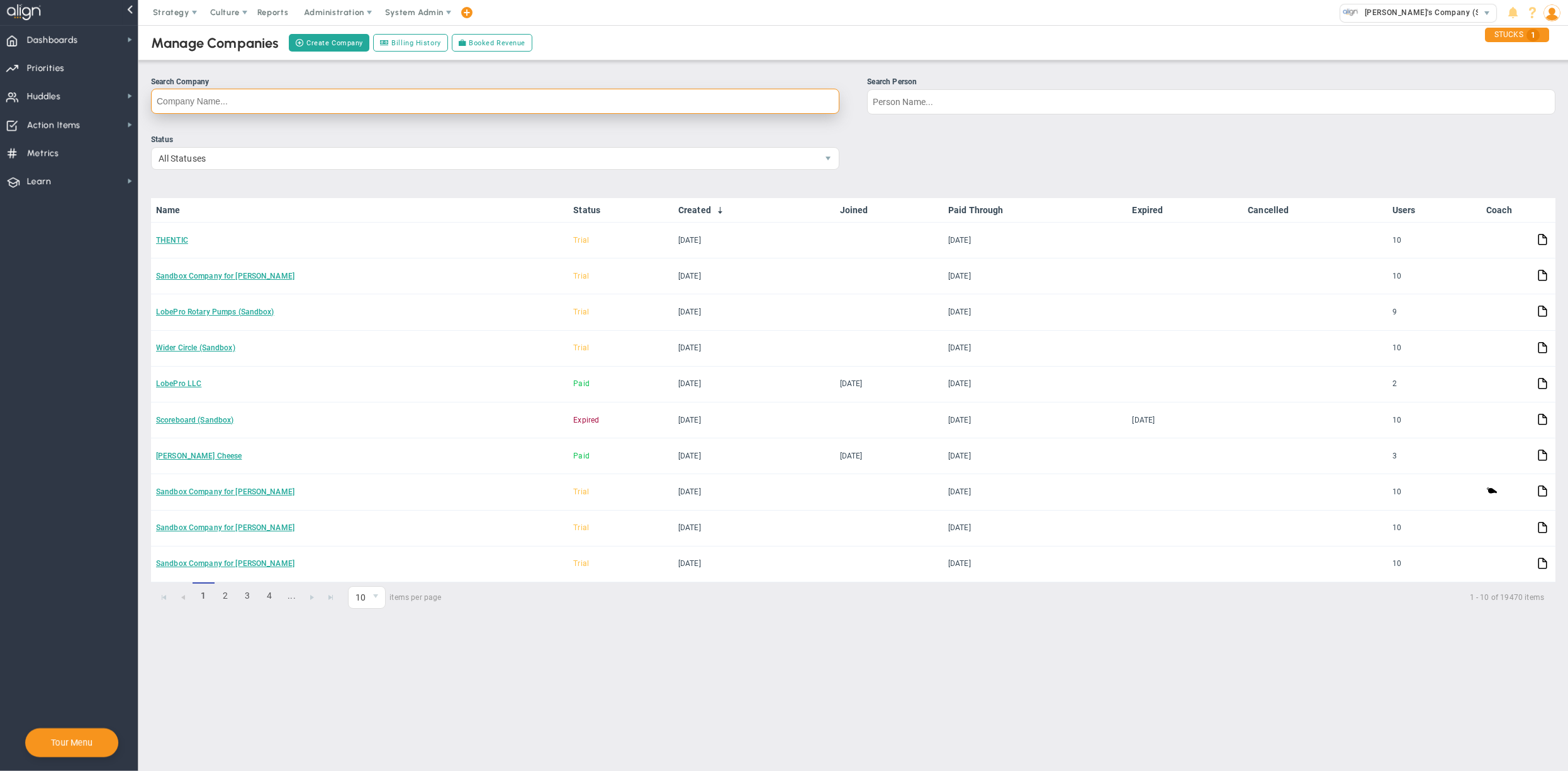
click at [446, 100] on input "Search Company" at bounding box center [495, 102] width 689 height 25
type input "AERCON"
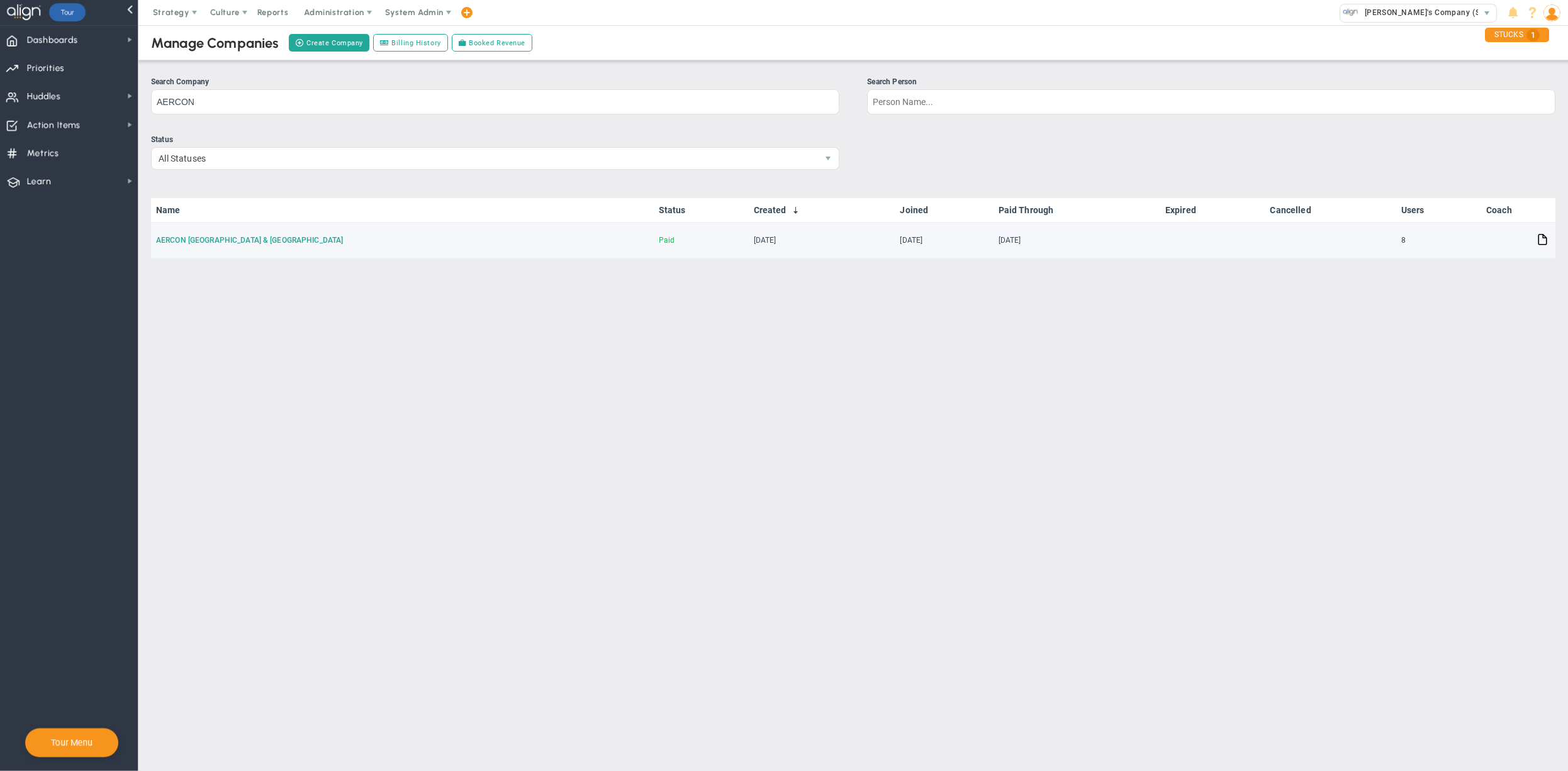
click at [179, 242] on link "AERCON USA & Mexico" at bounding box center [250, 240] width 187 height 9
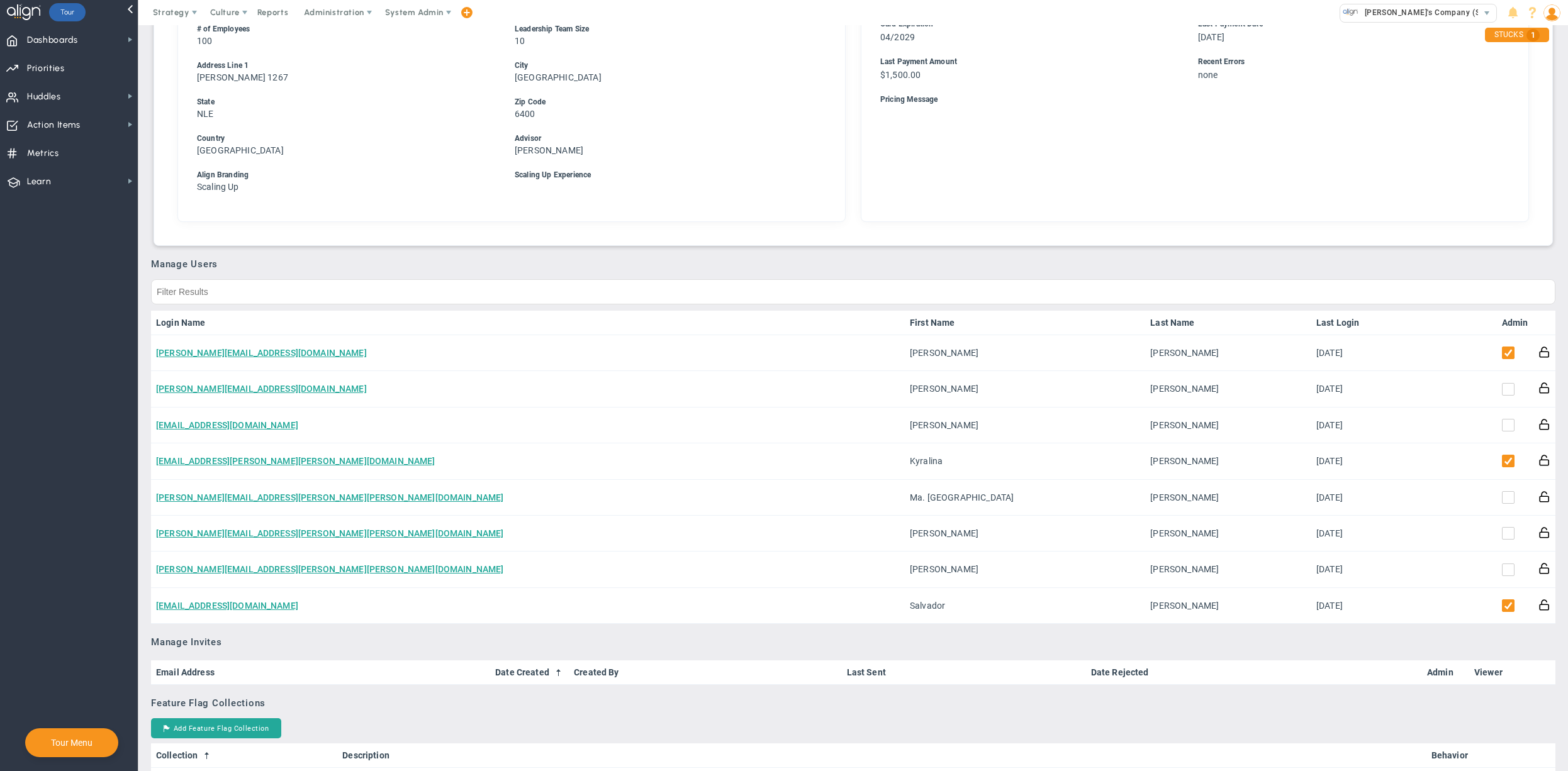
scroll to position [456, 0]
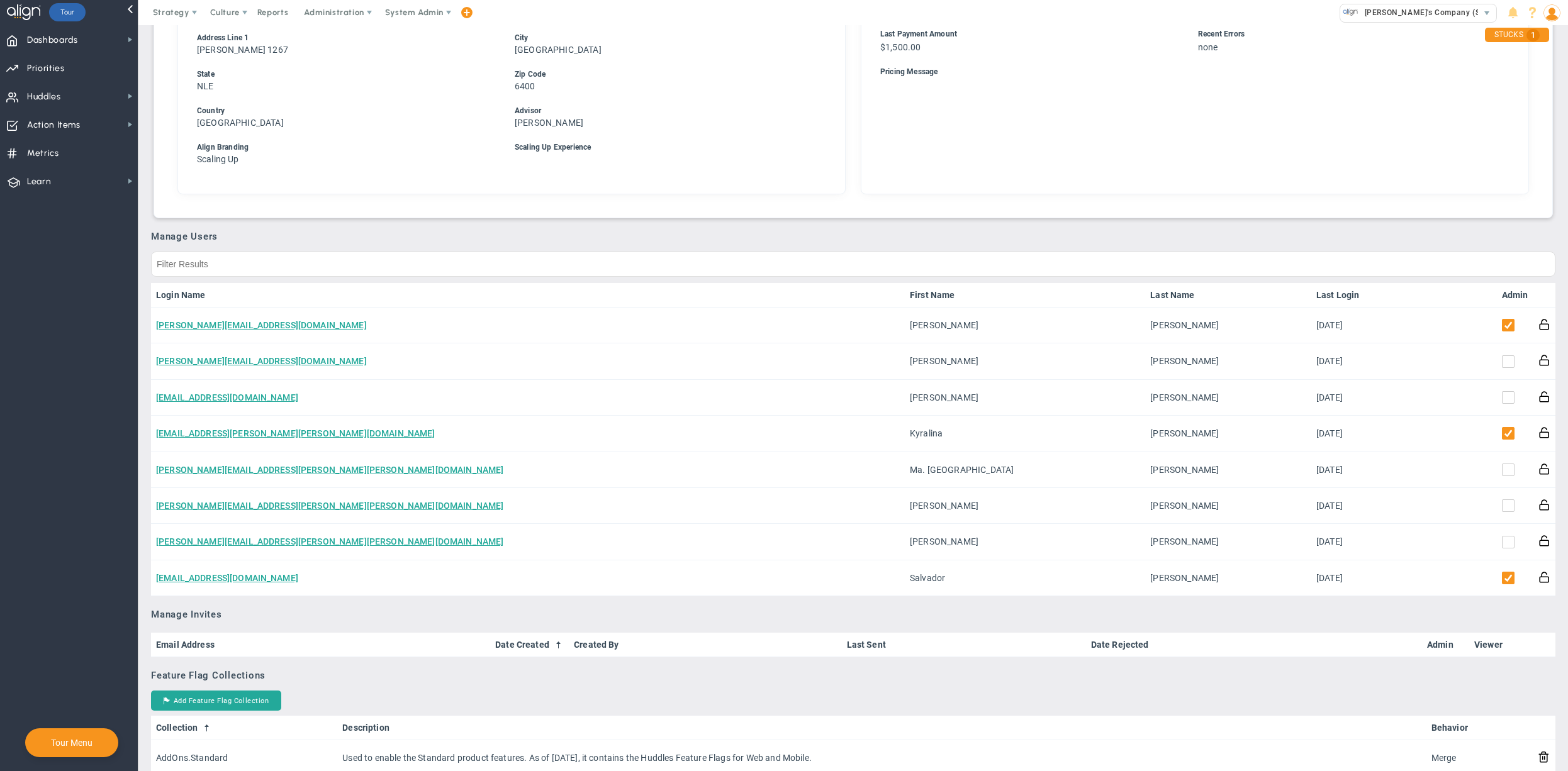
click at [1506, 290] on link "Admin" at bounding box center [1515, 295] width 27 height 10
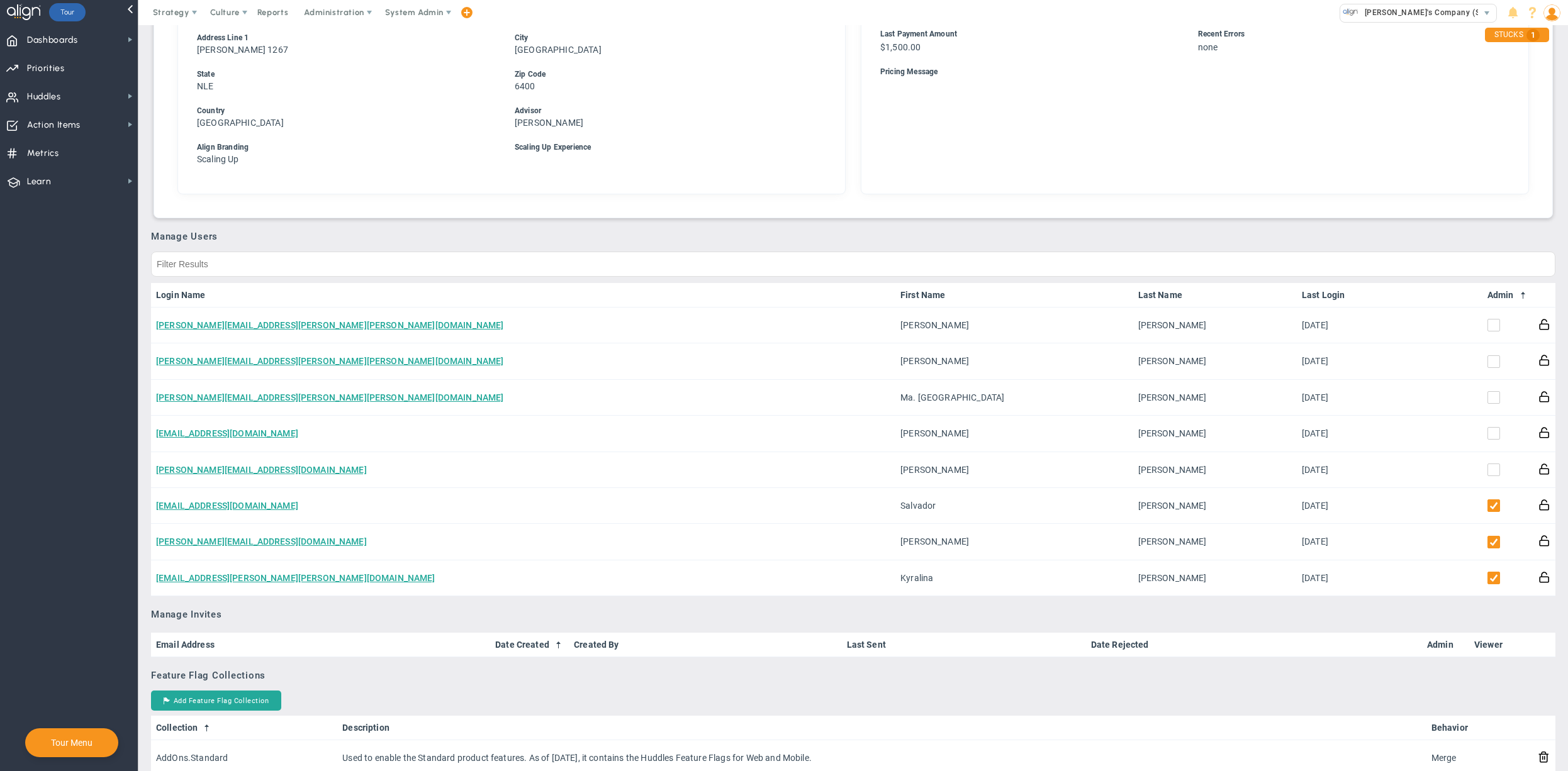
click at [1492, 290] on link "Admin" at bounding box center [1508, 295] width 41 height 10
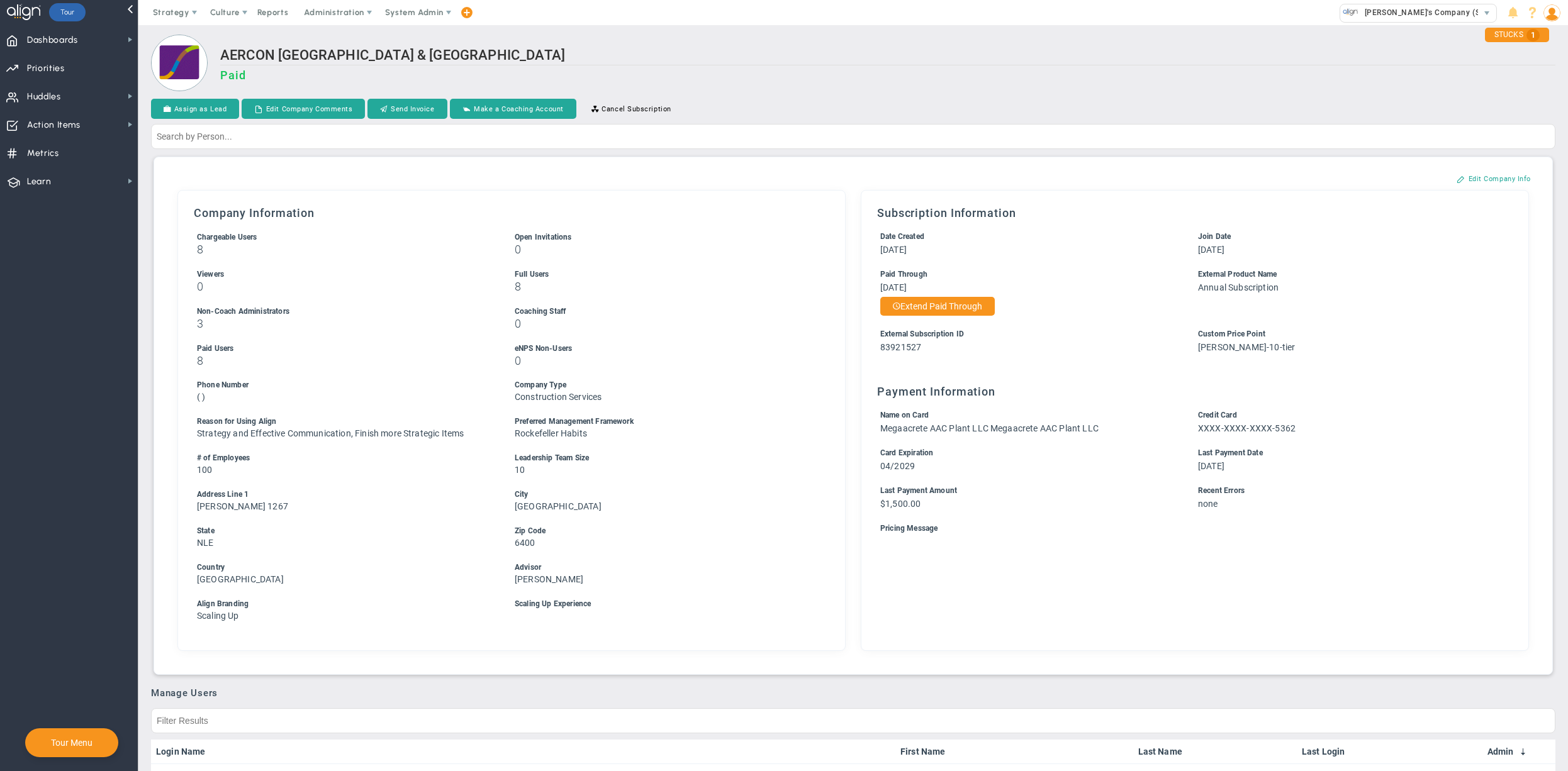
click at [881, 86] on div "AERCON USA & Mexico Paid" at bounding box center [888, 70] width 1335 height 46
click at [879, 78] on h3 "Paid" at bounding box center [888, 75] width 1335 height 13
click at [71, 92] on span "Huddles Huddles" at bounding box center [69, 96] width 138 height 28
click at [1388, 16] on span "[PERSON_NAME]'s Company (Sandbox)" at bounding box center [1434, 12] width 152 height 16
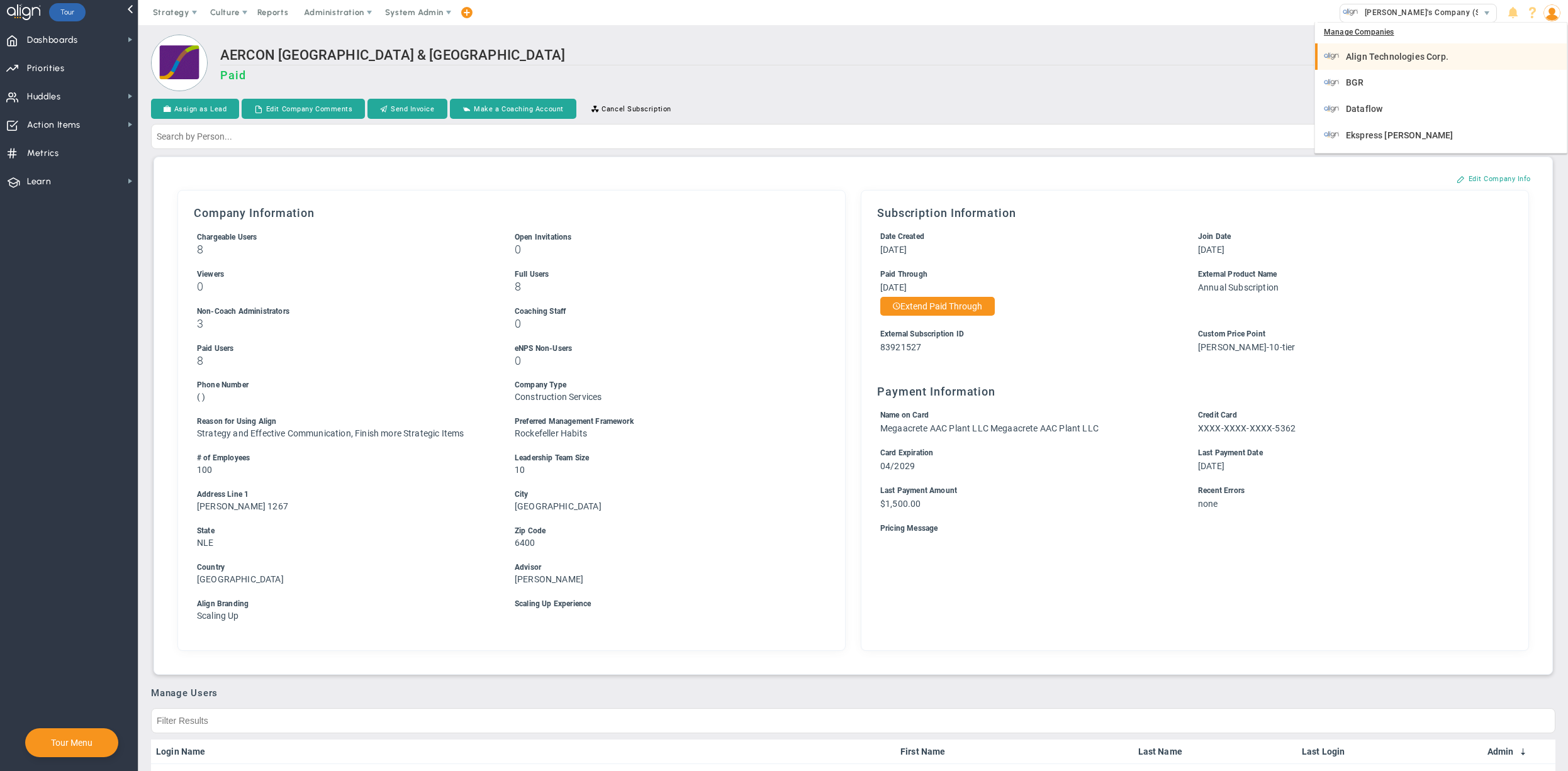
click at [1437, 54] on span "Align Technologies Corp." at bounding box center [1397, 56] width 102 height 9
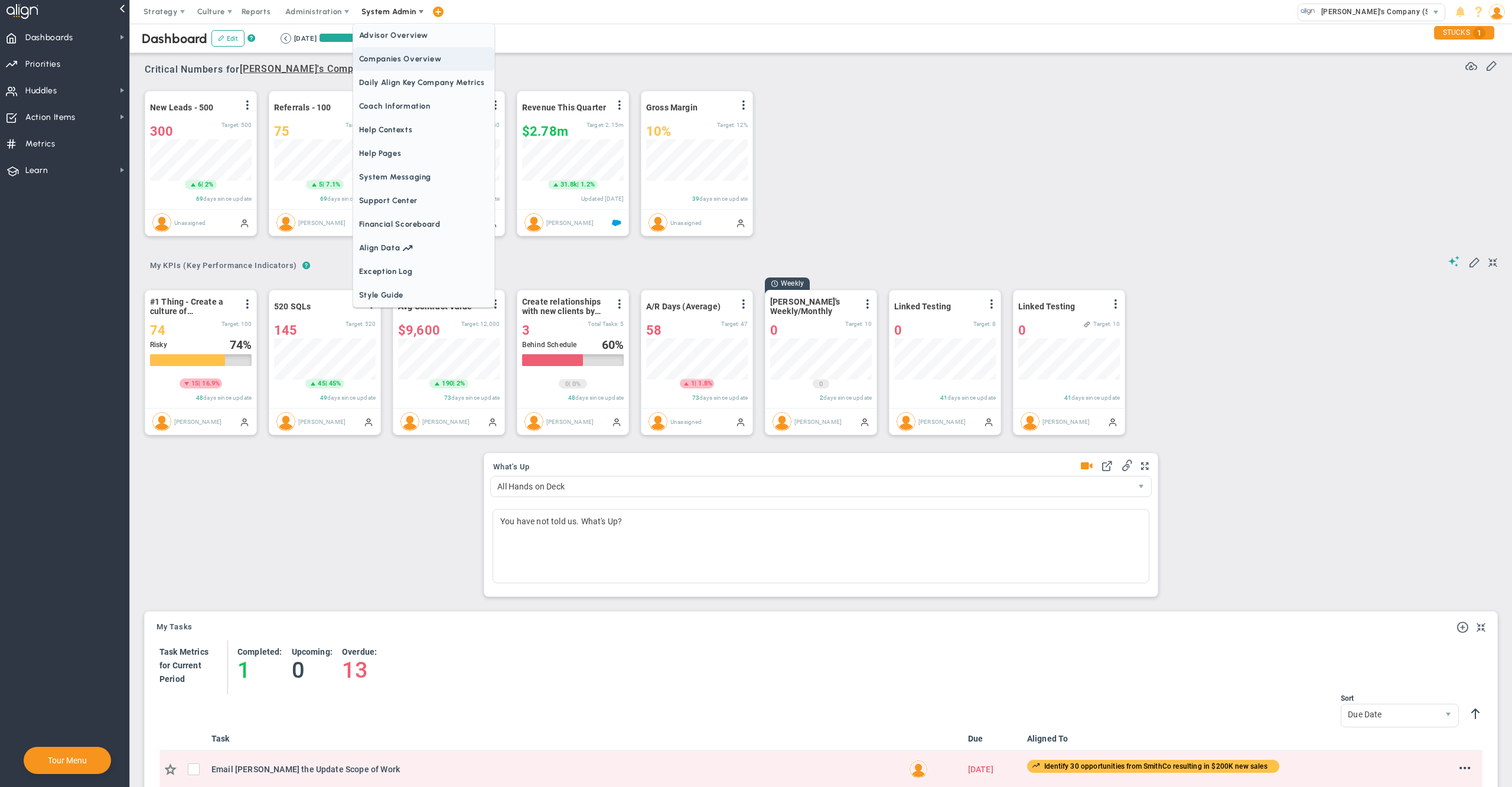
click at [400, 59] on span "Companies Overview" at bounding box center [424, 59] width 141 height 24
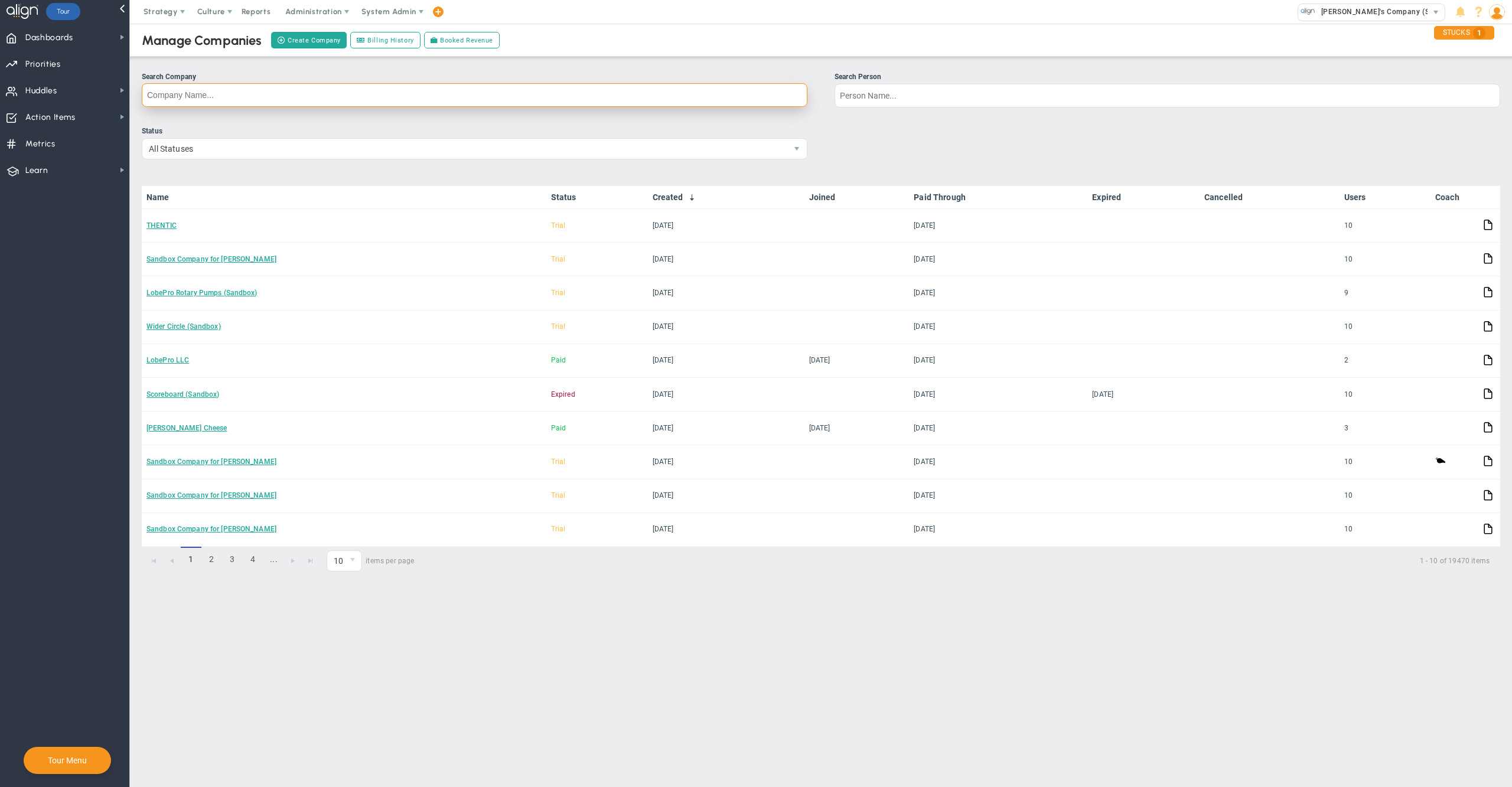
click at [465, 104] on input "Search Company" at bounding box center [474, 95] width 665 height 24
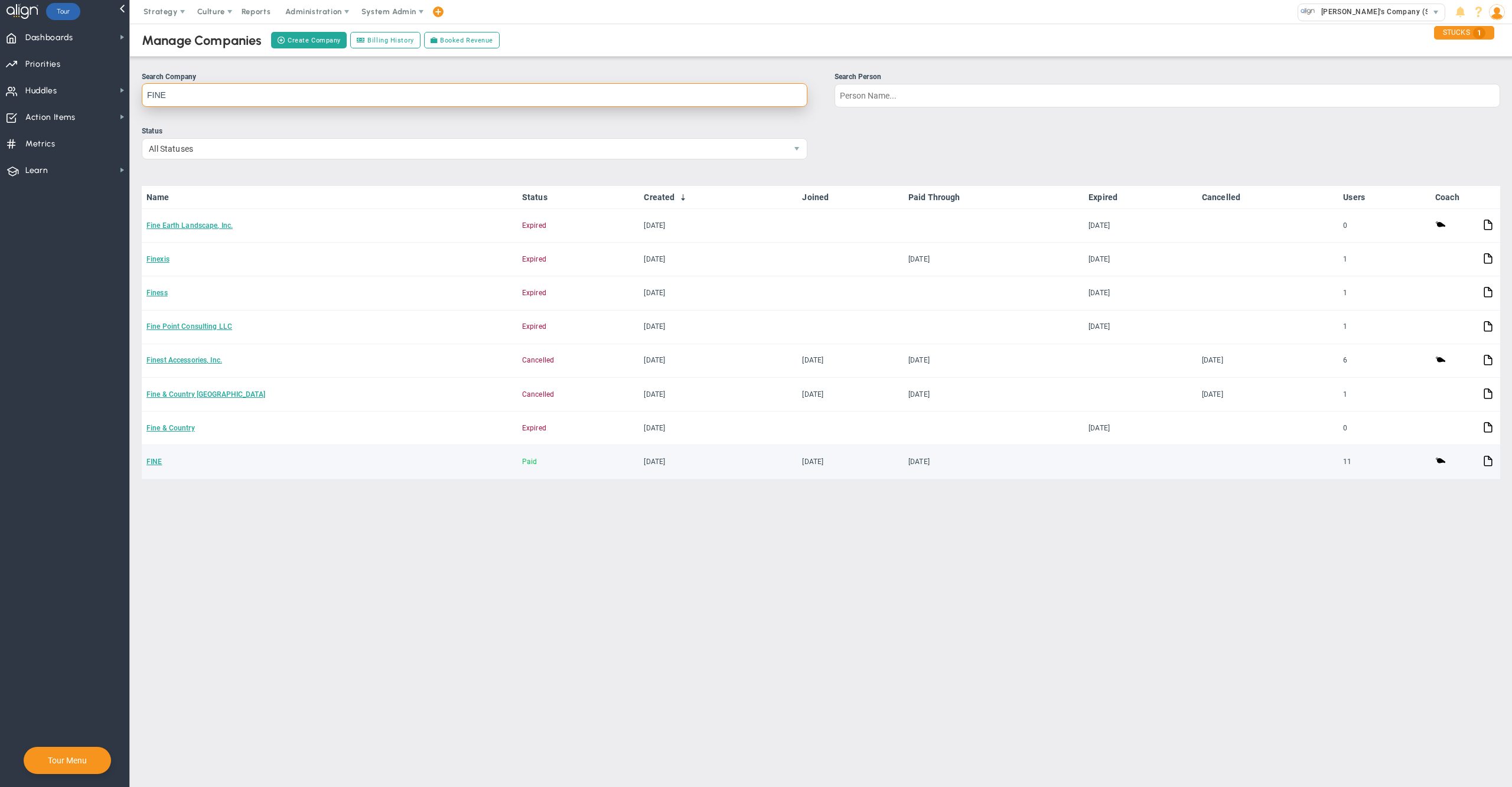
type input "FINE"
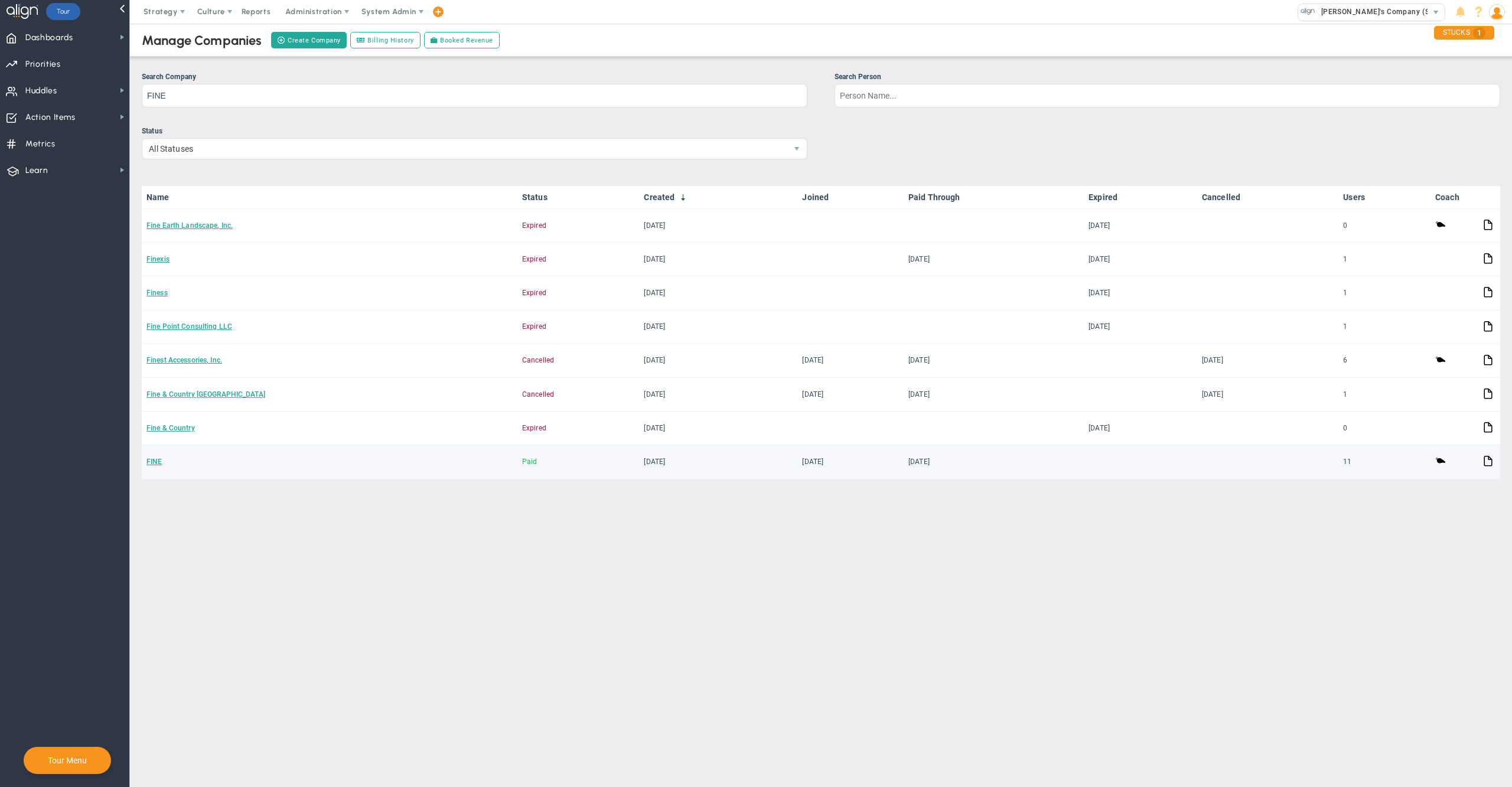
click at [152, 462] on td "FINE" at bounding box center [329, 462] width 376 height 34
click at [152, 458] on link "FINE" at bounding box center [154, 461] width 15 height 9
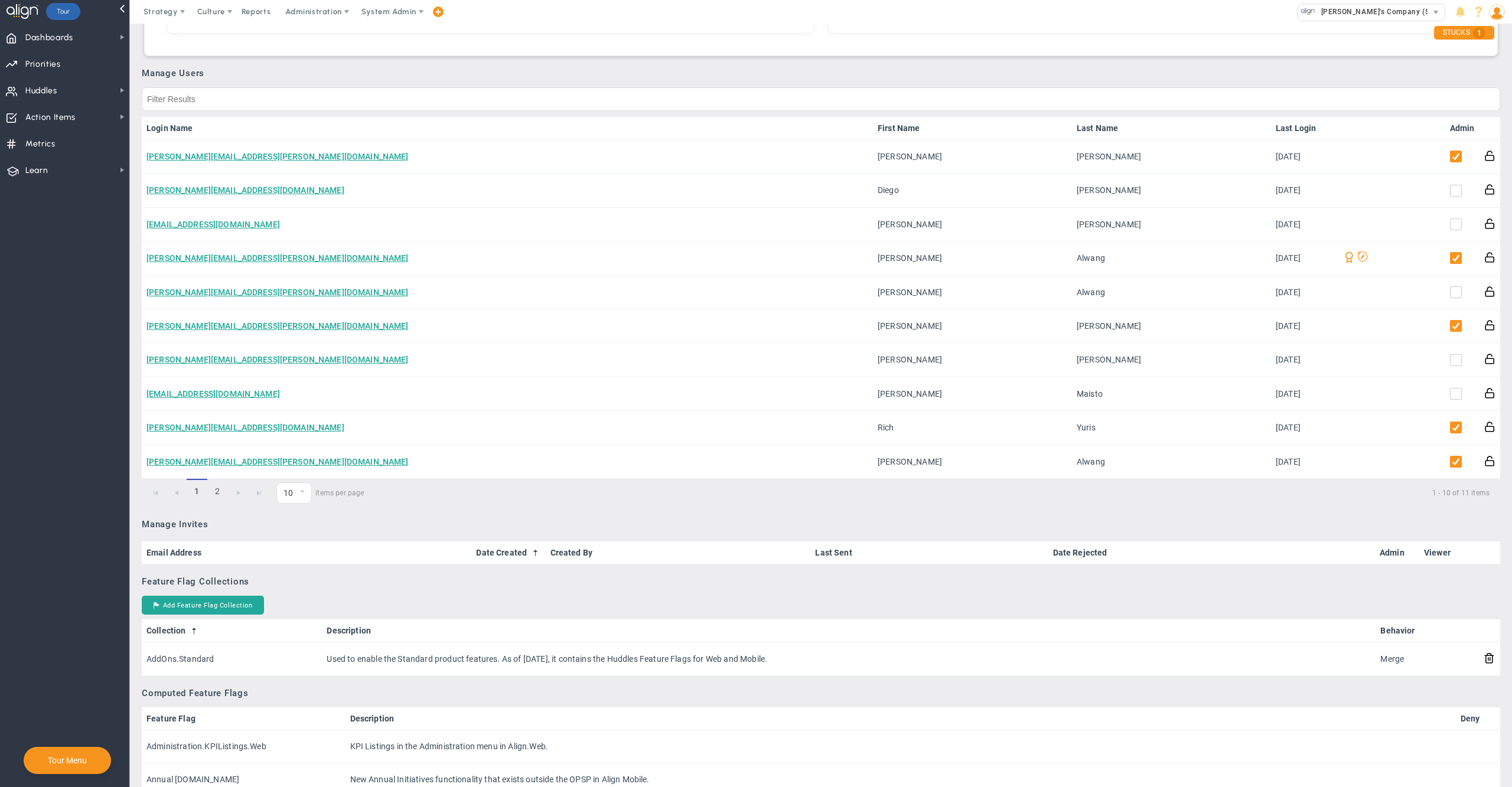
scroll to position [452, 0]
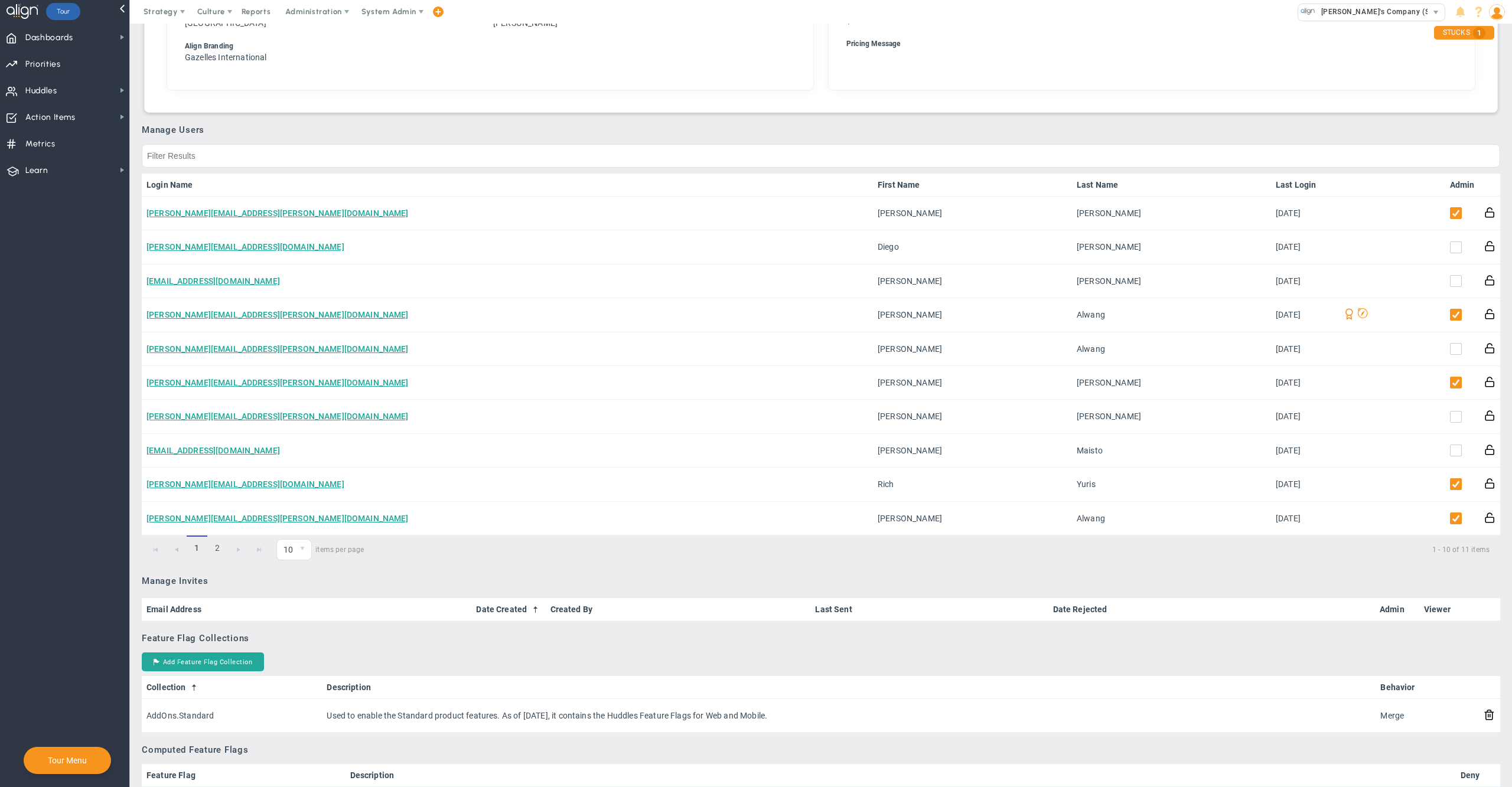
click at [1456, 180] on link "Admin" at bounding box center [1463, 185] width 25 height 9
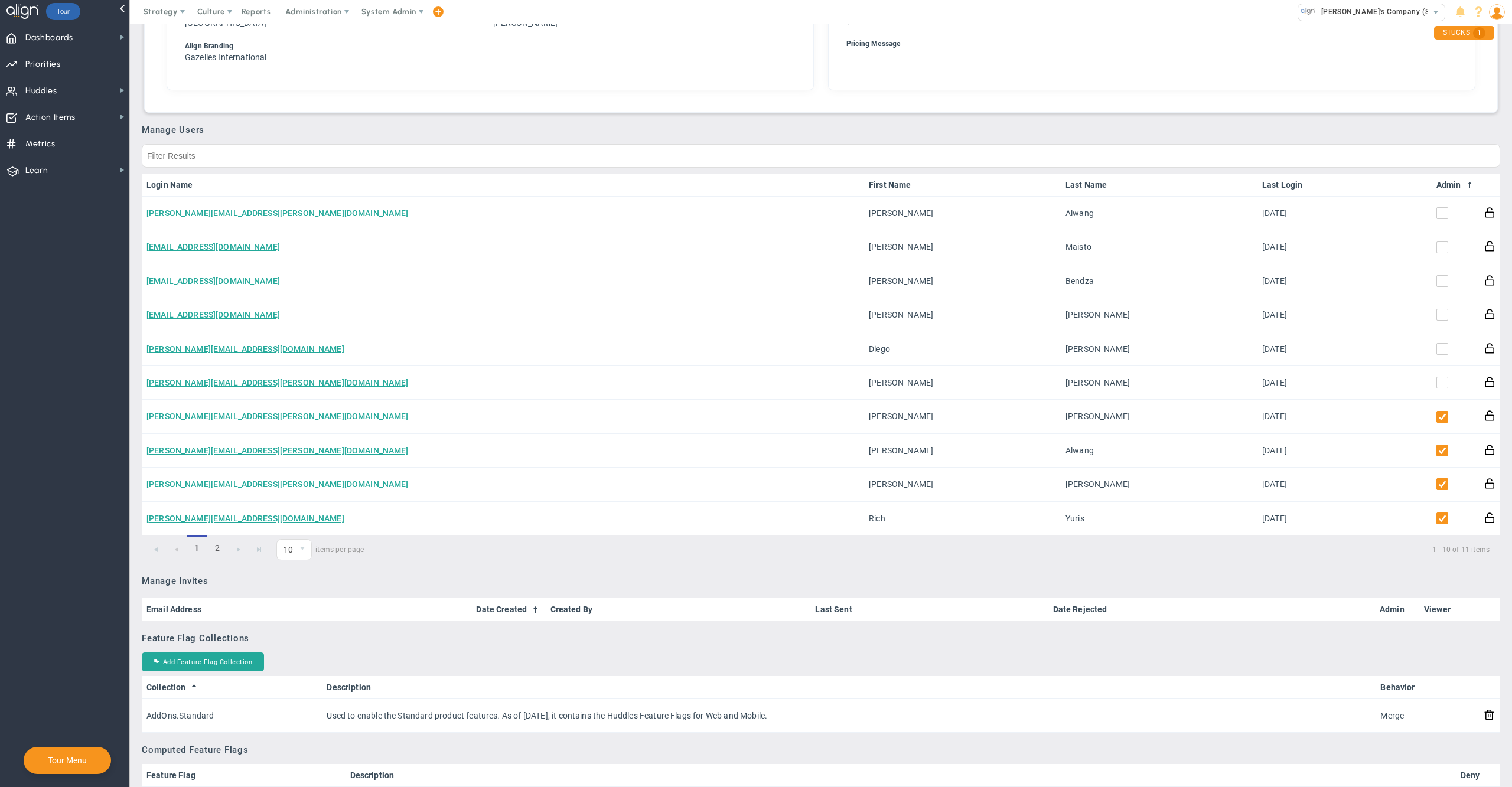
click at [1465, 181] on span at bounding box center [1470, 186] width 9 height 9
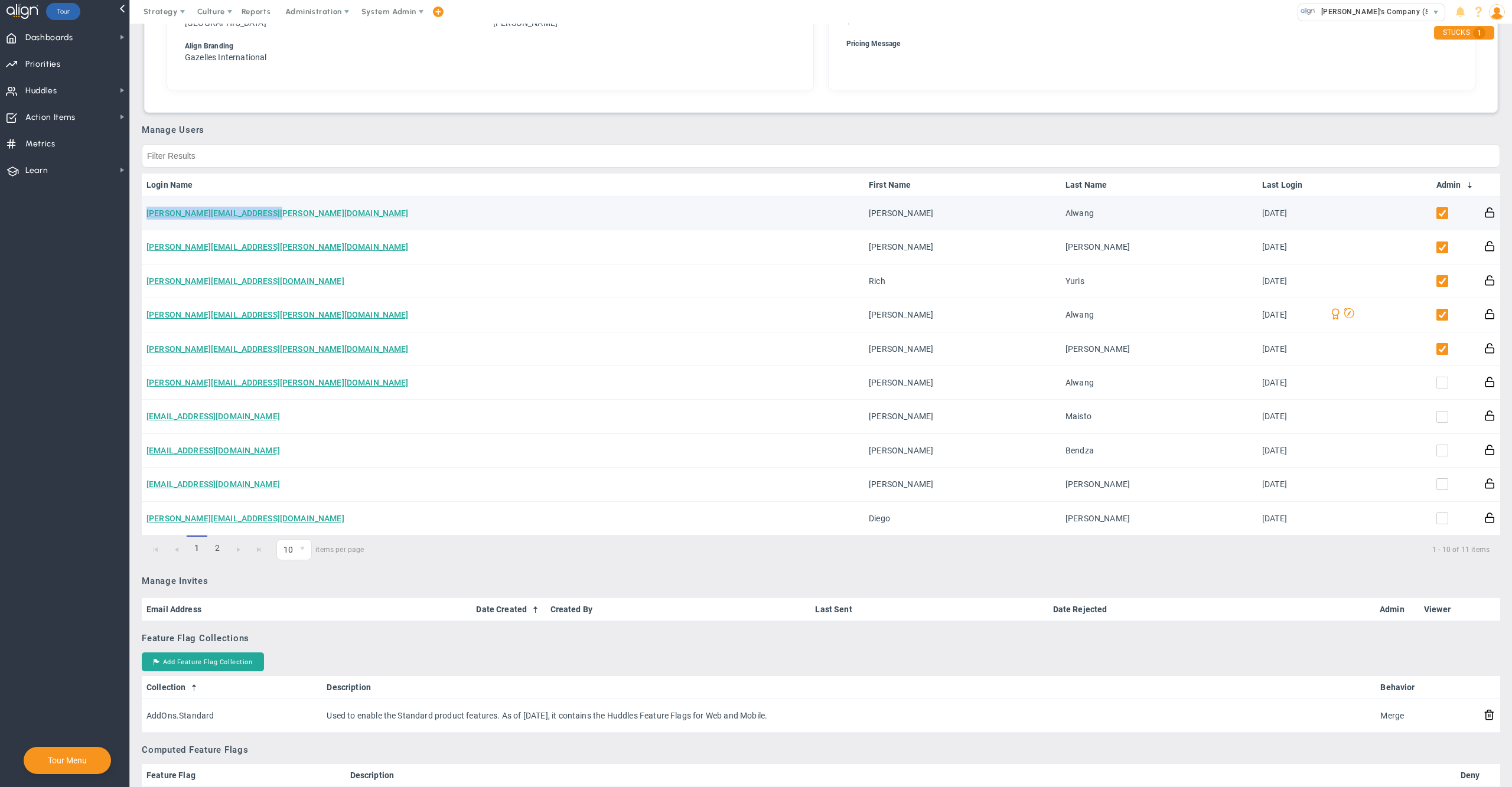
drag, startPoint x: 273, startPoint y: 207, endPoint x: 142, endPoint y: 206, distance: 131.0
click at [142, 206] on td "[PERSON_NAME][EMAIL_ADDRESS][PERSON_NAME][DOMAIN_NAME]" at bounding box center [502, 213] width 722 height 34
copy link "[PERSON_NAME][EMAIL_ADDRESS][PERSON_NAME][DOMAIN_NAME]"
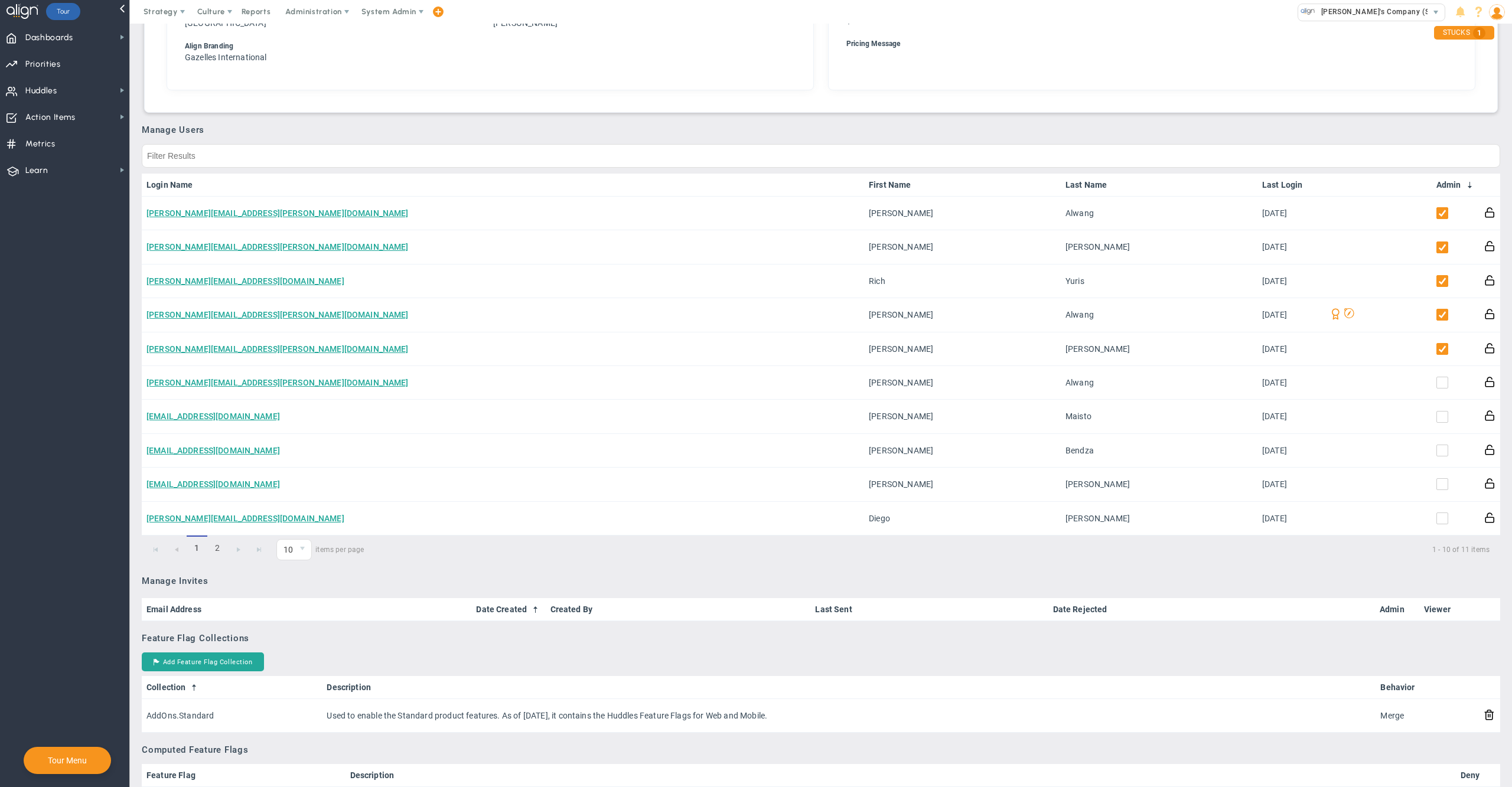
click at [859, 128] on h3 "Manage Users" at bounding box center [821, 130] width 1359 height 11
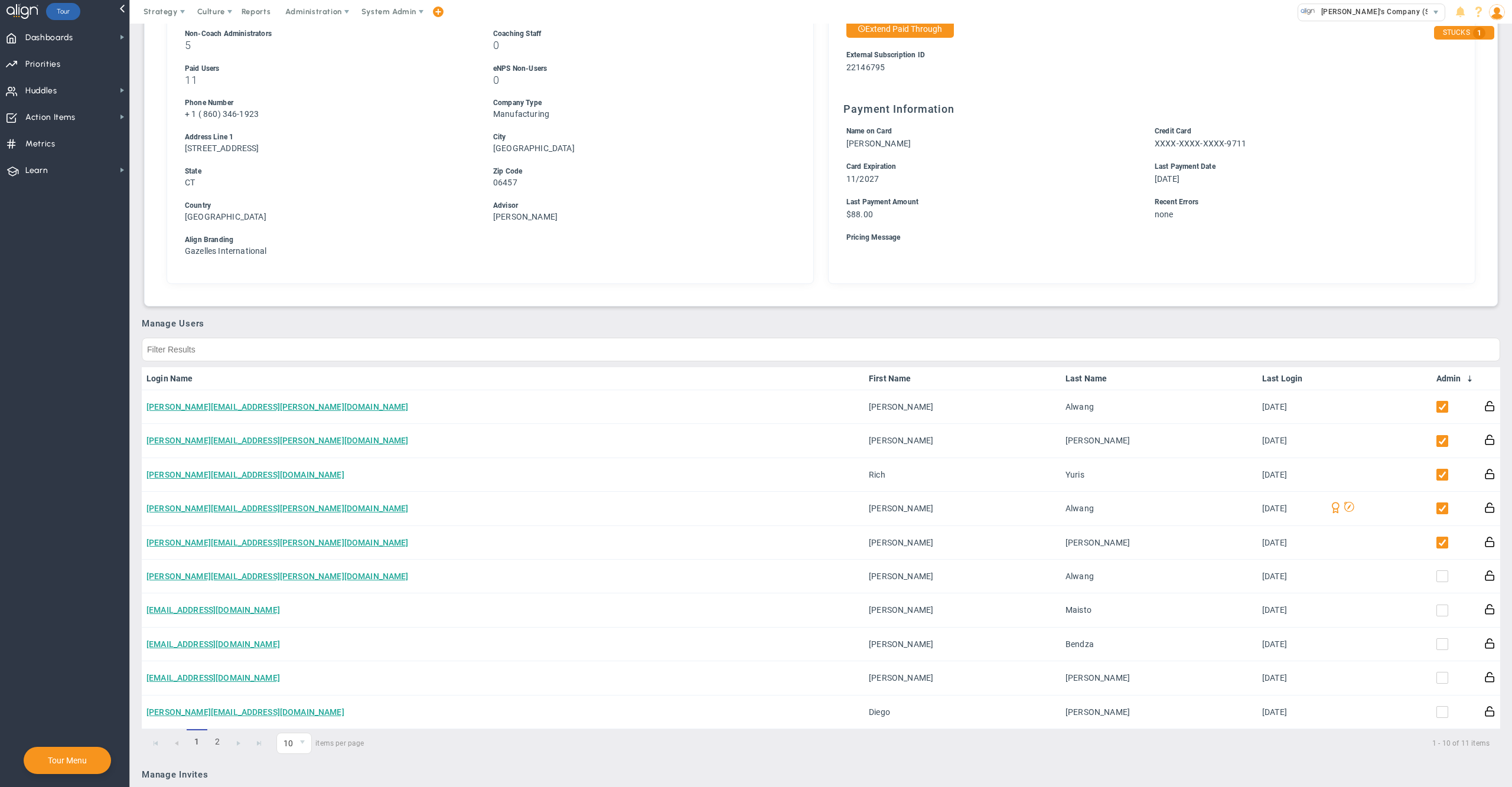
scroll to position [0, 0]
